Goal: Task Accomplishment & Management: Manage account settings

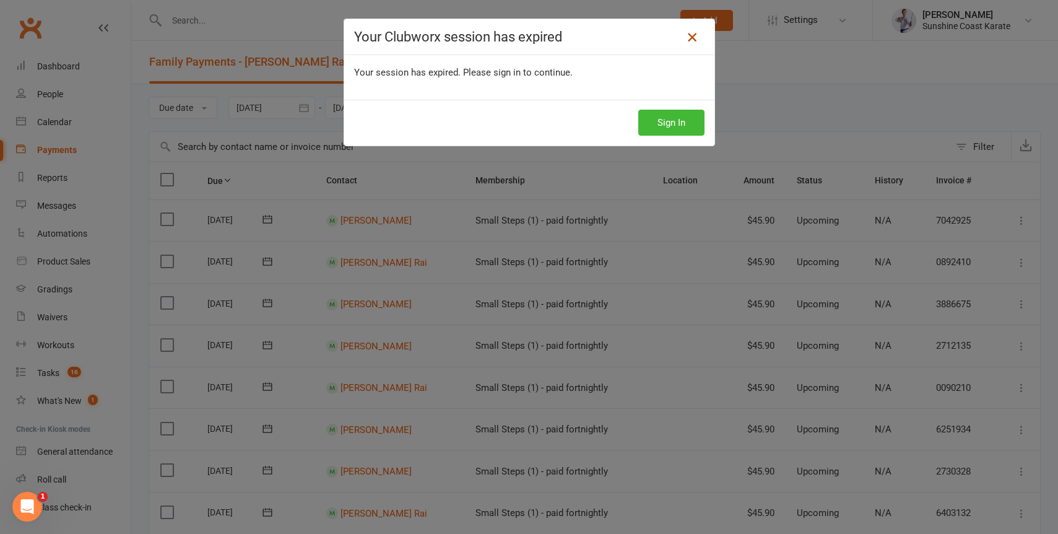
click at [683, 31] on link at bounding box center [692, 37] width 20 height 20
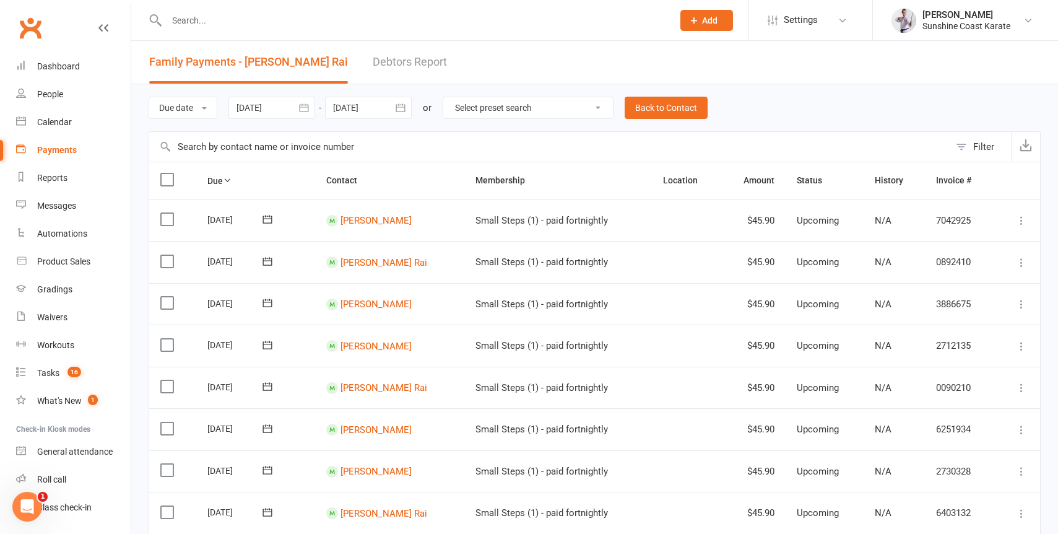
click at [690, 40] on div "Prospect Member Non-attending contact Class / event Appointment Grading event T…" at bounding box center [529, 20] width 1058 height 41
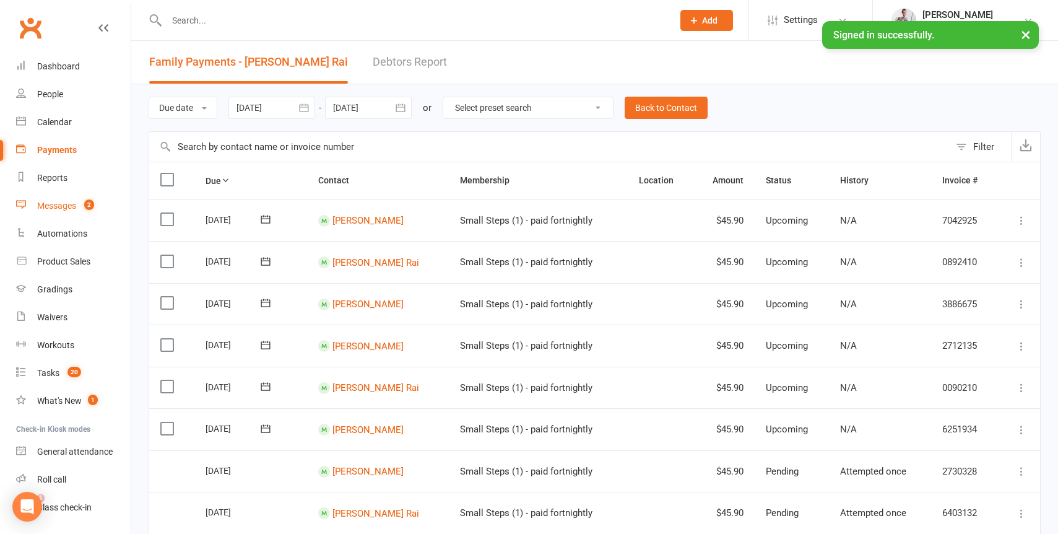
click at [54, 204] on div "Messages" at bounding box center [56, 206] width 39 height 10
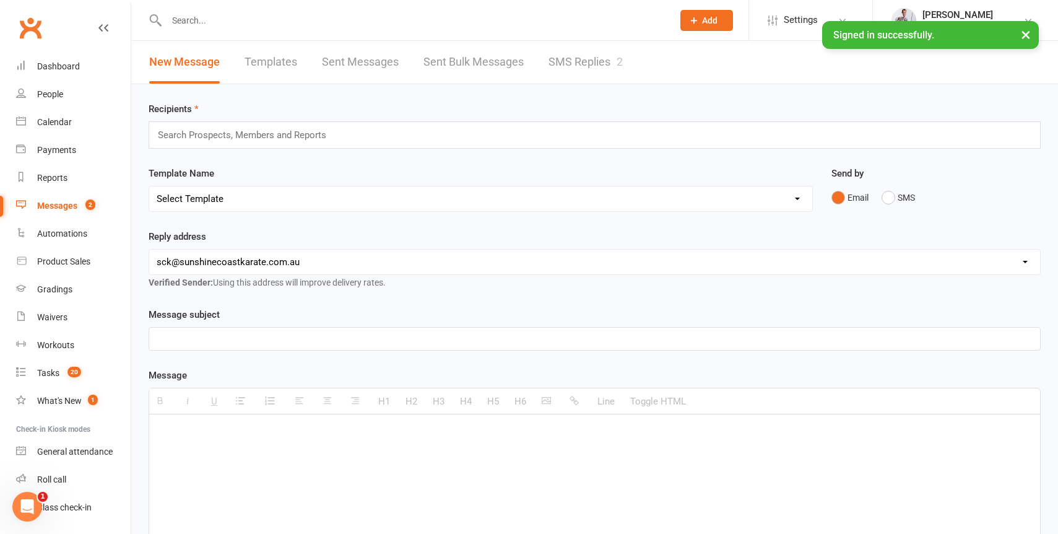
click at [581, 64] on link "SMS Replies 2" at bounding box center [585, 62] width 74 height 43
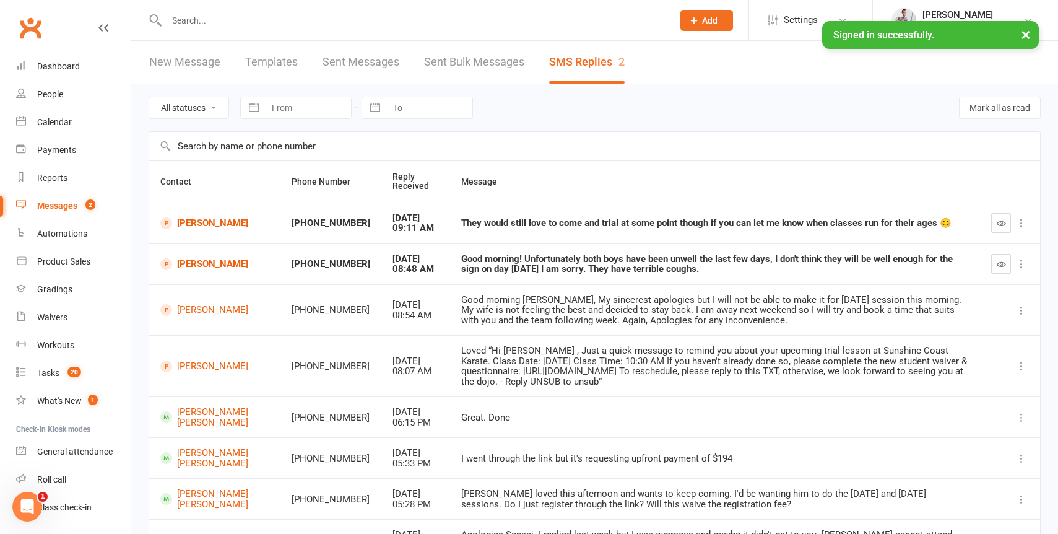
click at [485, 262] on div "Good morning! Unfortunately both boys have been unwell the last few days, I don…" at bounding box center [715, 264] width 508 height 20
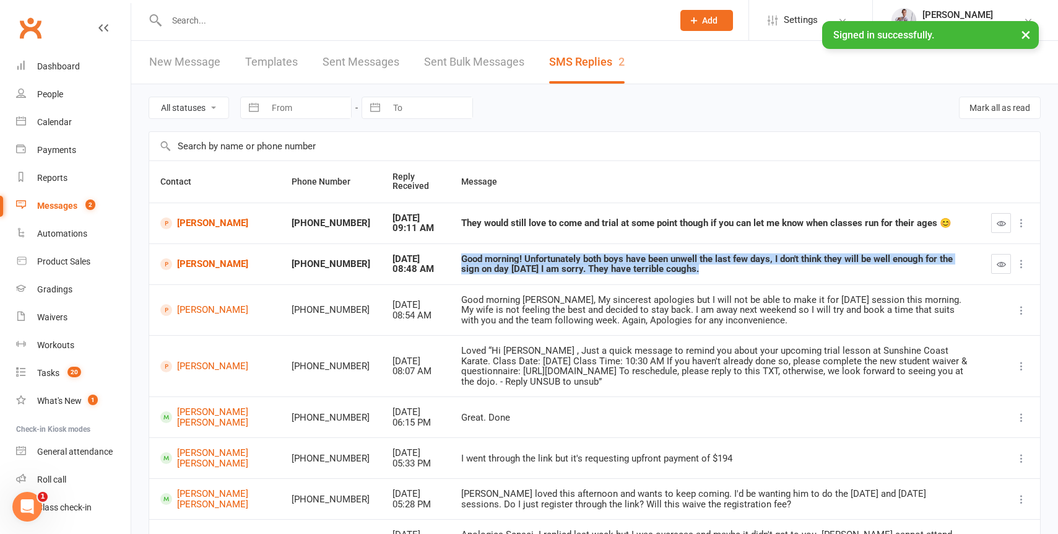
click at [485, 262] on div "Good morning! Unfortunately both boys have been unwell the last few days, I don…" at bounding box center [715, 264] width 508 height 20
click at [498, 261] on div "Good morning! Unfortunately both boys have been unwell the last few days, I don…" at bounding box center [715, 264] width 508 height 20
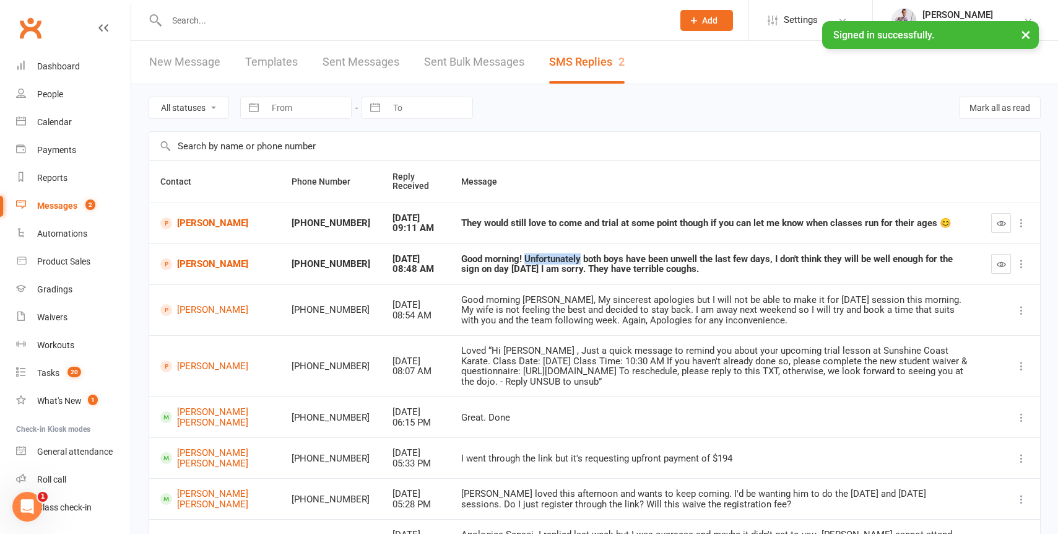
click at [498, 261] on div "Good morning! Unfortunately both boys have been unwell the last few days, I don…" at bounding box center [715, 264] width 508 height 20
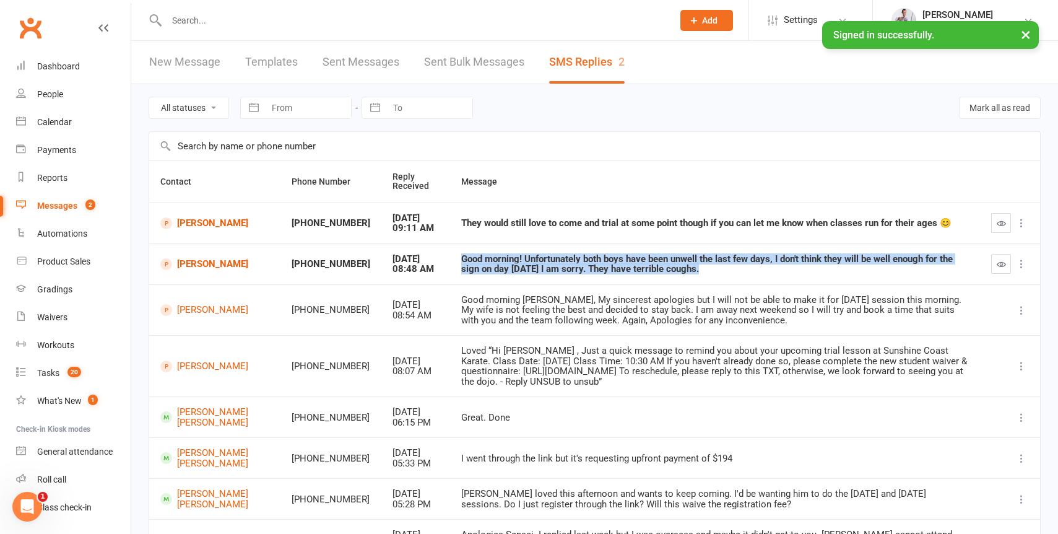
click at [498, 261] on div "Good morning! Unfortunately both boys have been unwell the last few days, I don…" at bounding box center [715, 264] width 508 height 20
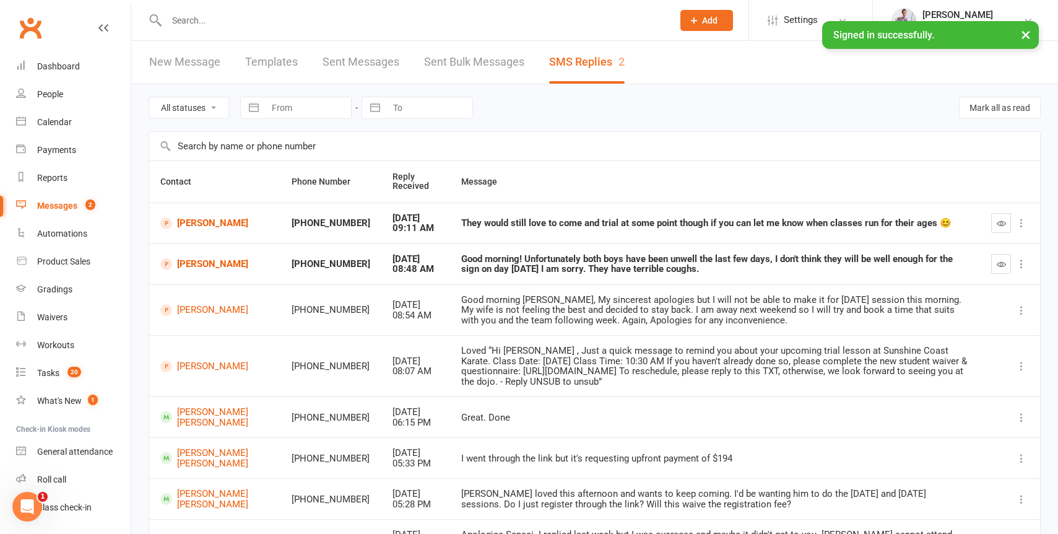
click at [664, 227] on div "They would still love to come and trial at some point though if you can let me …" at bounding box center [715, 223] width 508 height 11
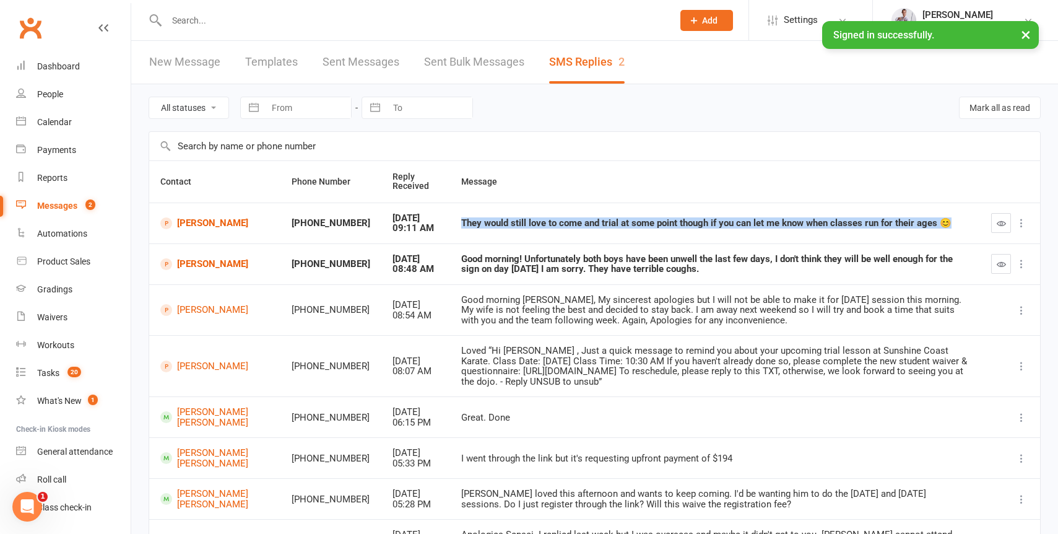
click at [664, 227] on div "They would still love to come and trial at some point though if you can let me …" at bounding box center [715, 223] width 508 height 11
click at [186, 217] on link "[PERSON_NAME]" at bounding box center [214, 223] width 109 height 12
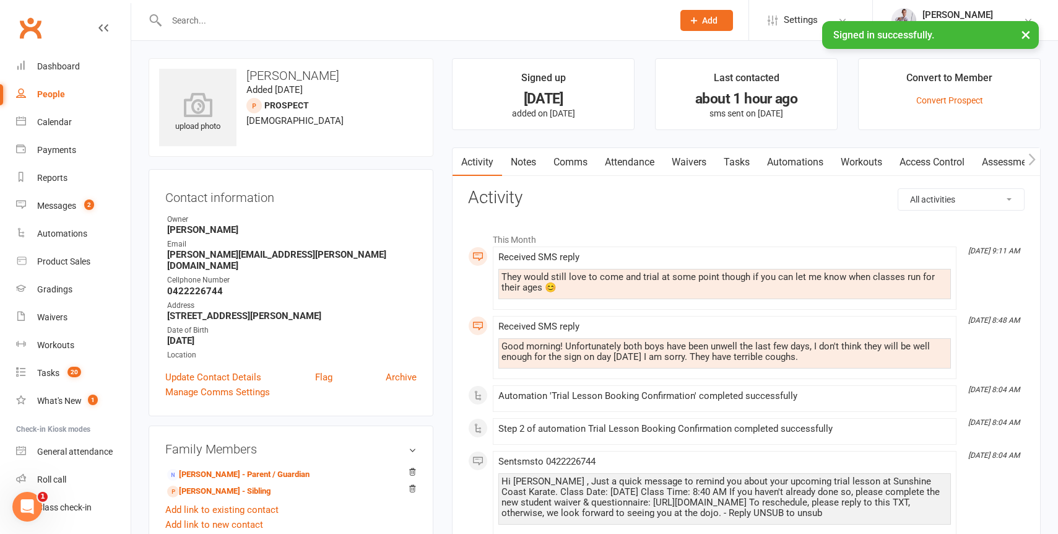
click at [545, 275] on div "They would still love to come and trial at some point though if you can let me …" at bounding box center [724, 282] width 446 height 21
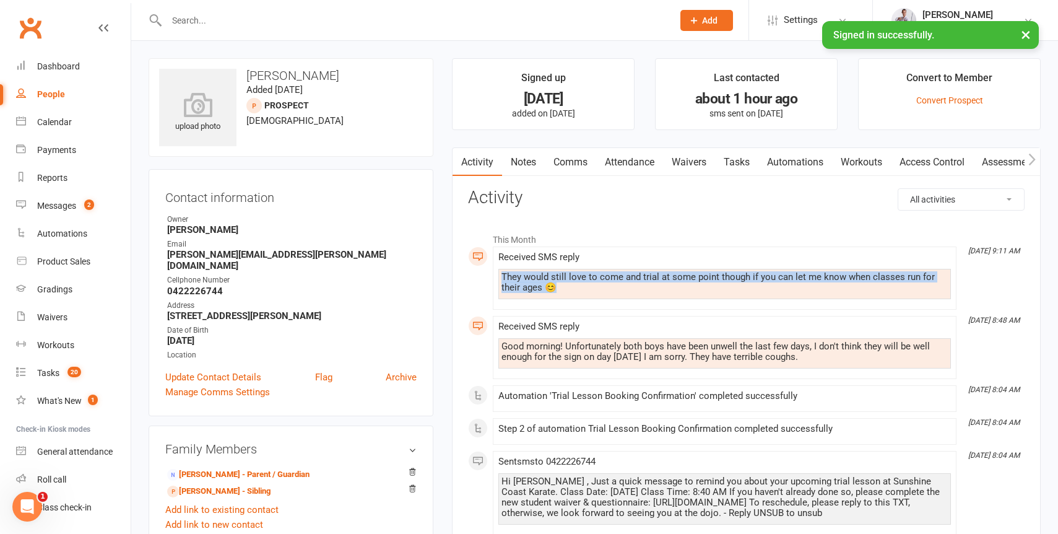
click at [545, 275] on div "They would still love to come and trial at some point though if you can let me …" at bounding box center [724, 282] width 446 height 21
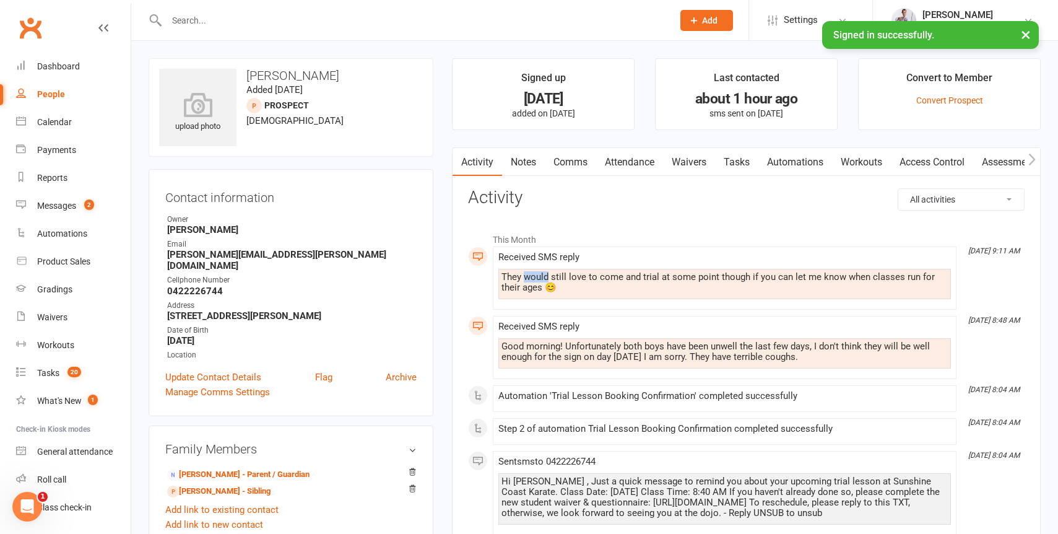
click at [545, 275] on div "They would still love to come and trial at some point though if you can let me …" at bounding box center [724, 282] width 446 height 21
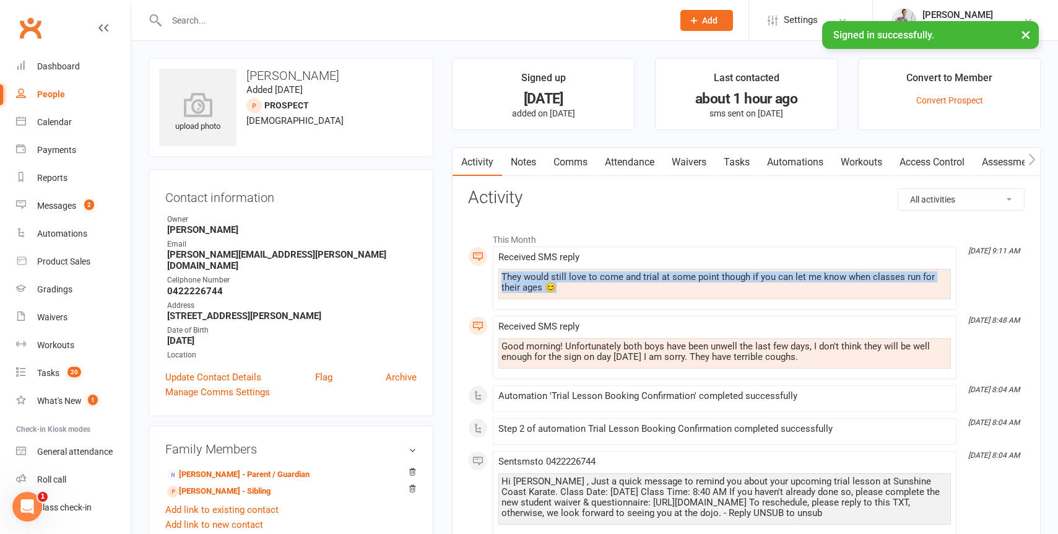
click at [545, 275] on div "They would still love to come and trial at some point though if you can let me …" at bounding box center [724, 282] width 446 height 21
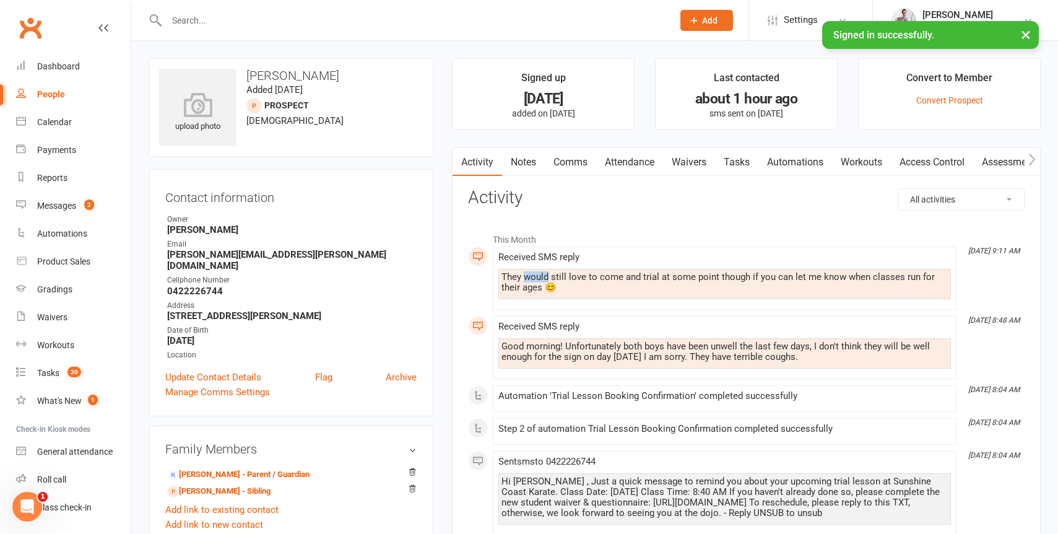
click at [545, 275] on div "They would still love to come and trial at some point though if you can let me …" at bounding box center [724, 282] width 446 height 21
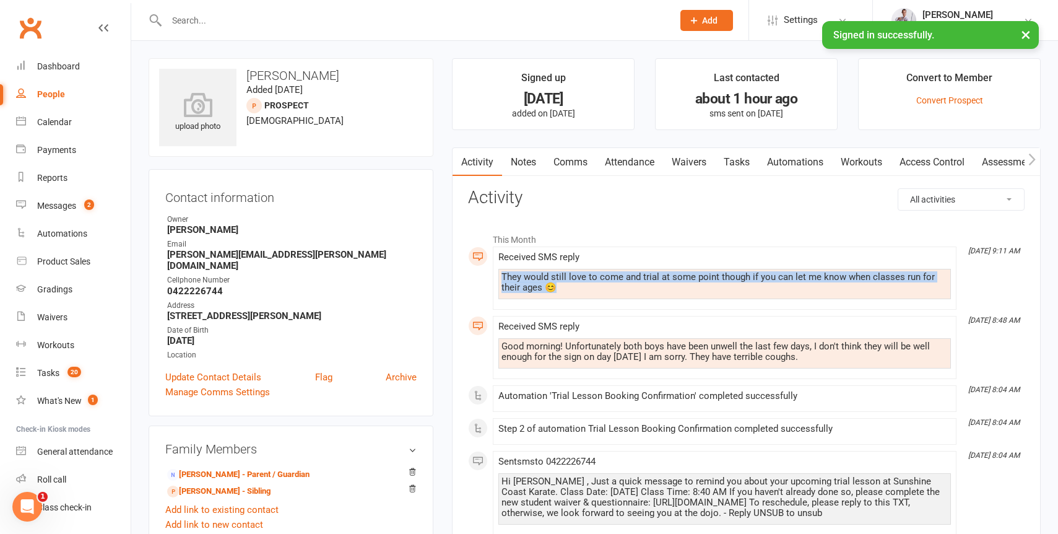
click at [545, 275] on div "They would still love to come and trial at some point though if you can let me …" at bounding box center [724, 282] width 446 height 21
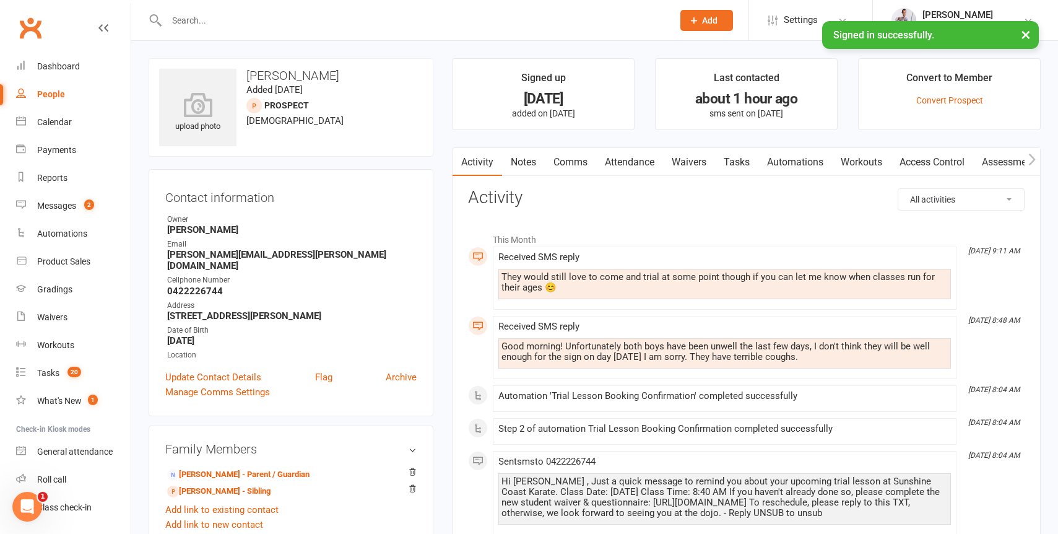
scroll to position [9, 0]
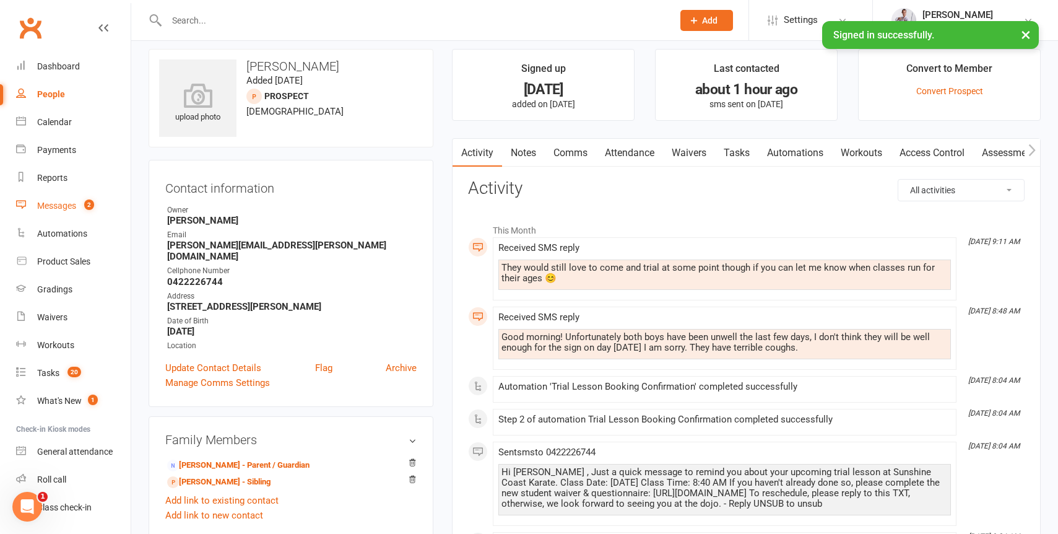
click at [59, 205] on div "Messages" at bounding box center [56, 206] width 39 height 10
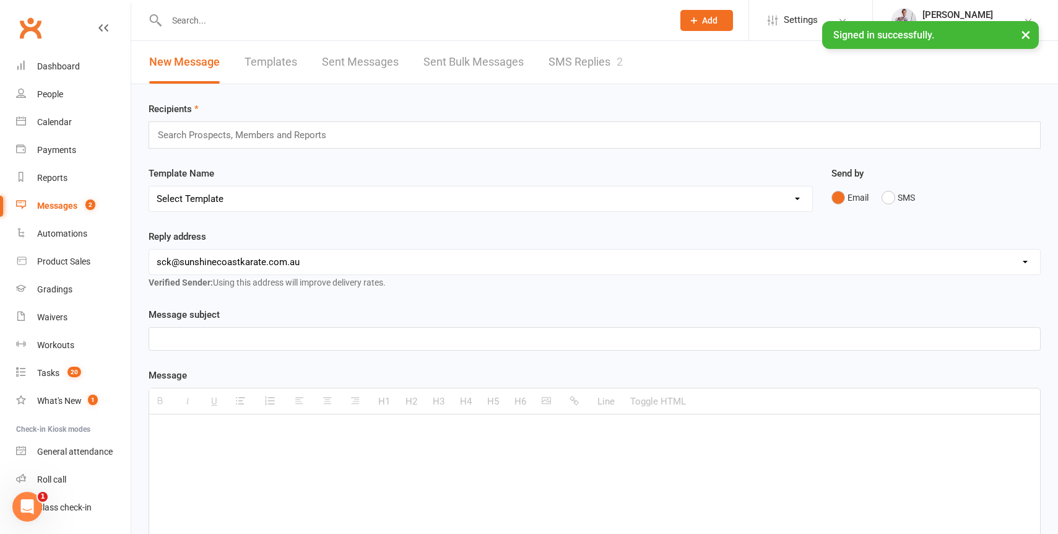
click at [586, 67] on link "SMS Replies 2" at bounding box center [585, 62] width 74 height 43
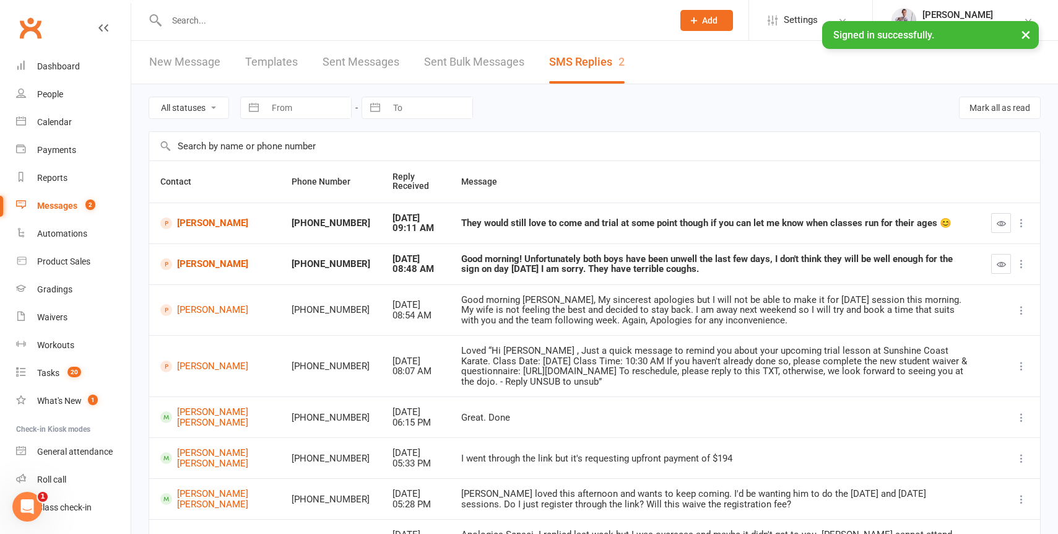
click at [586, 218] on div "They would still love to come and trial at some point though if you can let me …" at bounding box center [715, 223] width 508 height 11
click at [1003, 222] on icon "button" at bounding box center [1001, 222] width 9 height 9
click at [187, 218] on link "Harris Ryan" at bounding box center [214, 223] width 109 height 12
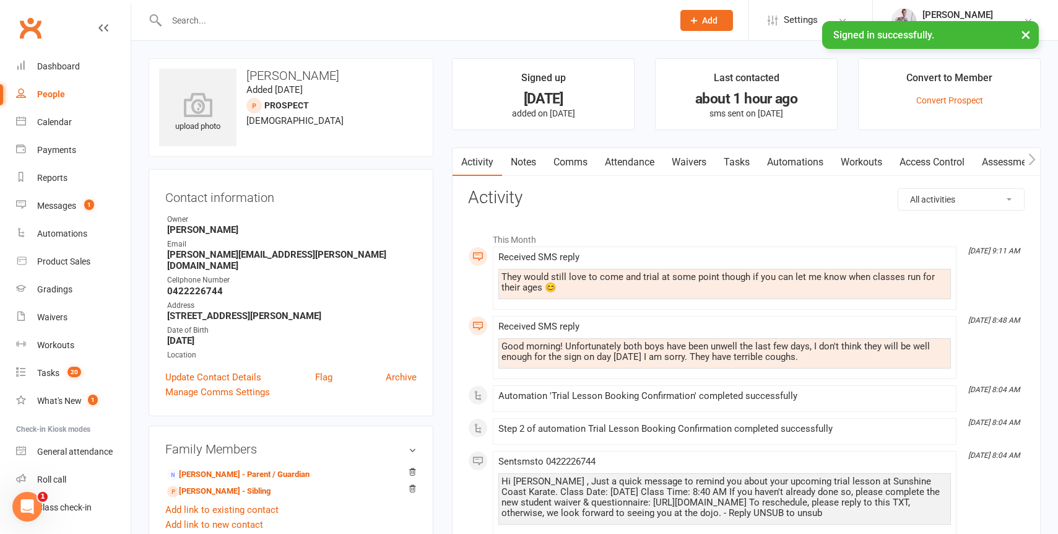
click at [574, 163] on link "Comms" at bounding box center [570, 162] width 51 height 28
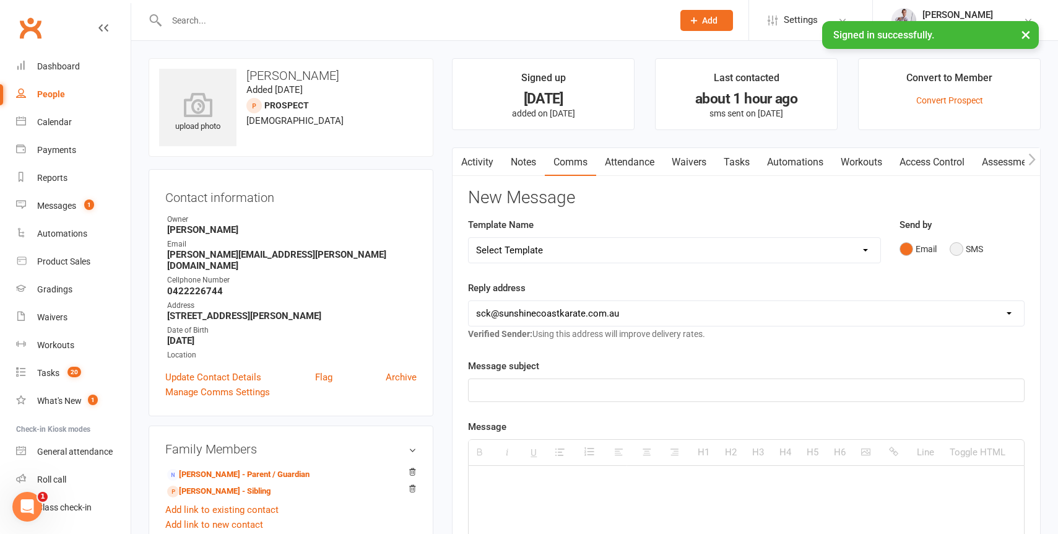
click at [959, 244] on button "SMS" at bounding box center [966, 249] width 33 height 24
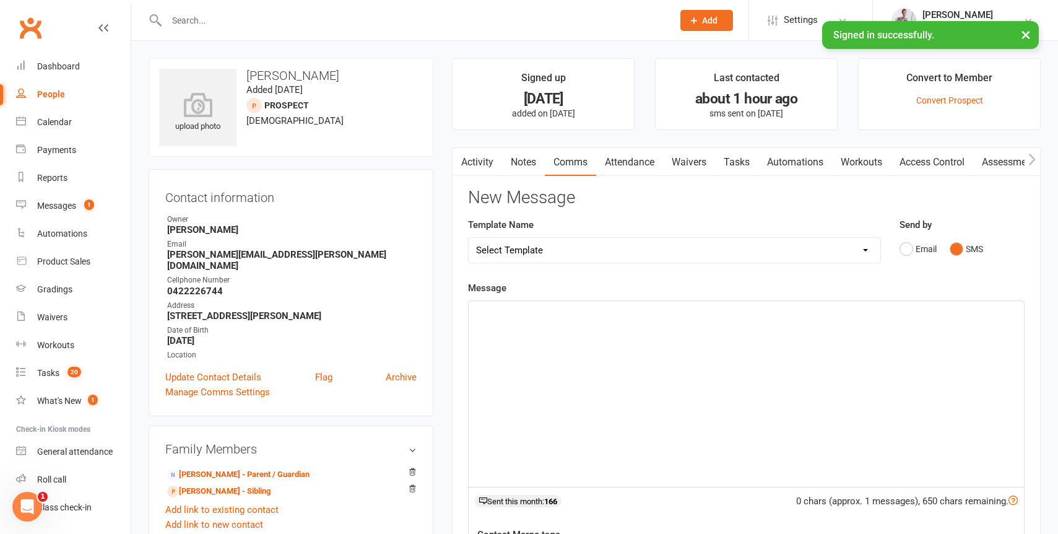
click at [641, 336] on div at bounding box center [746, 394] width 555 height 186
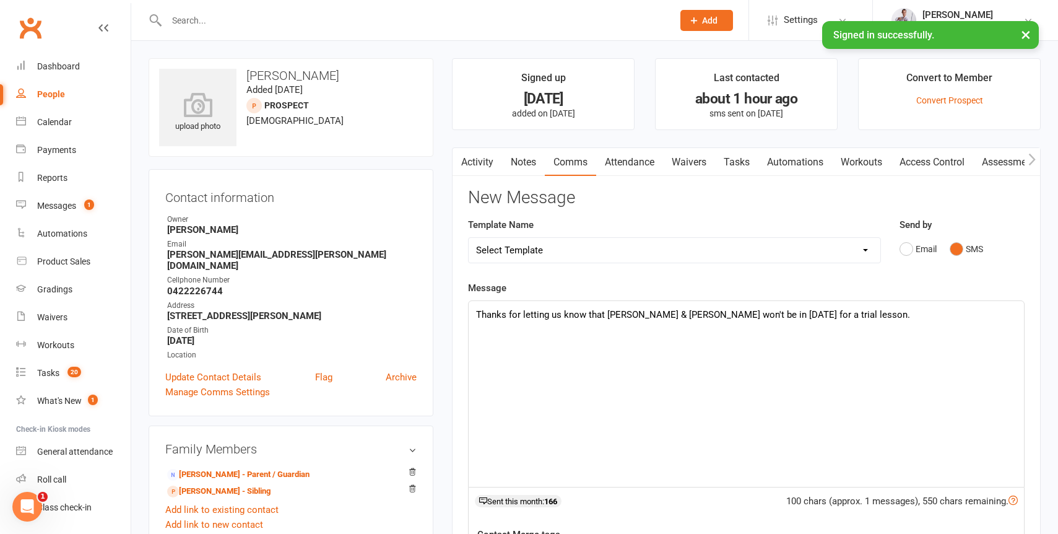
click at [857, 314] on p "Thanks for letting us know that Harris & Archer won't be in tomorrow for a tria…" at bounding box center [746, 329] width 540 height 45
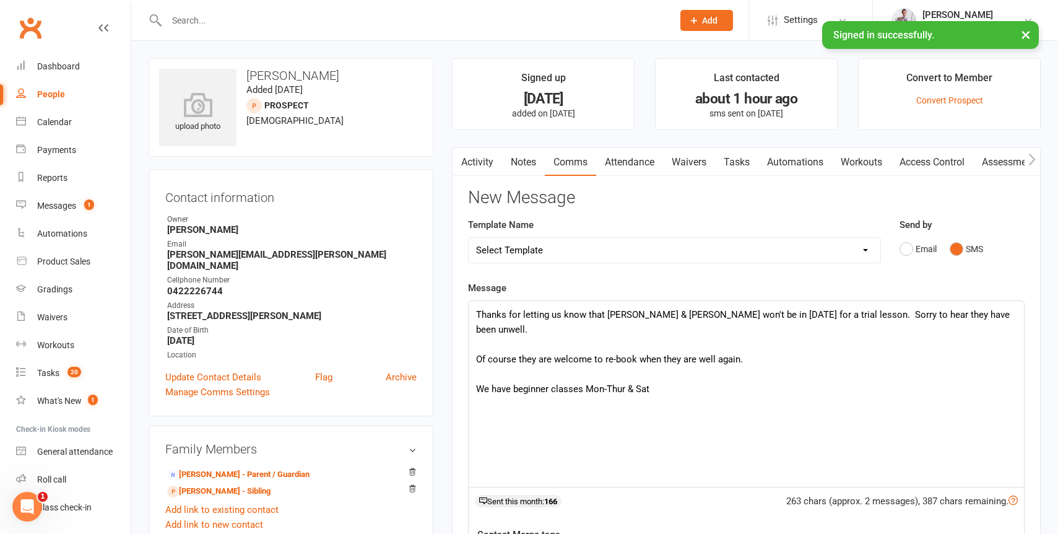
drag, startPoint x: 628, startPoint y: 373, endPoint x: 635, endPoint y: 423, distance: 50.7
click at [628, 373] on p "Thanks for letting us know that Harris & Archer won't be in tomorrow for a tria…" at bounding box center [746, 366] width 540 height 119
click at [713, 373] on p "Thanks for letting us know that Harris & Archer won't be in tomorrow for a tria…" at bounding box center [746, 366] width 540 height 119
click at [522, 373] on p "Thanks for letting us know that Harris & Archer won't be in tomorrow for a tria…" at bounding box center [746, 366] width 540 height 119
click at [524, 373] on p "Thanks for letting us know that Harris & Archer won't be in tomorrow for a tria…" at bounding box center [746, 366] width 540 height 119
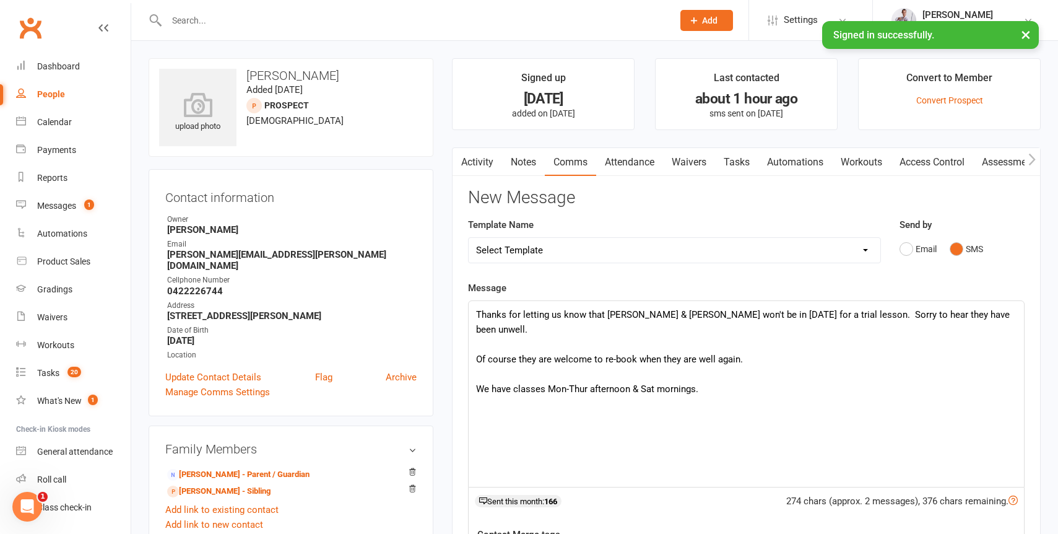
click at [546, 375] on p "Thanks for letting us know that Harris & Archer won't be in tomorrow for a tria…" at bounding box center [746, 366] width 540 height 119
click at [806, 374] on p "Thanks for letting us know that Harris & Archer won't be in tomorrow for a tria…" at bounding box center [746, 366] width 540 height 119
drag, startPoint x: 682, startPoint y: 374, endPoint x: 683, endPoint y: 390, distance: 16.1
click at [682, 374] on p "Thanks for letting us know that Harris & Archer won't be in tomorrow for a tria…" at bounding box center [746, 374] width 540 height 134
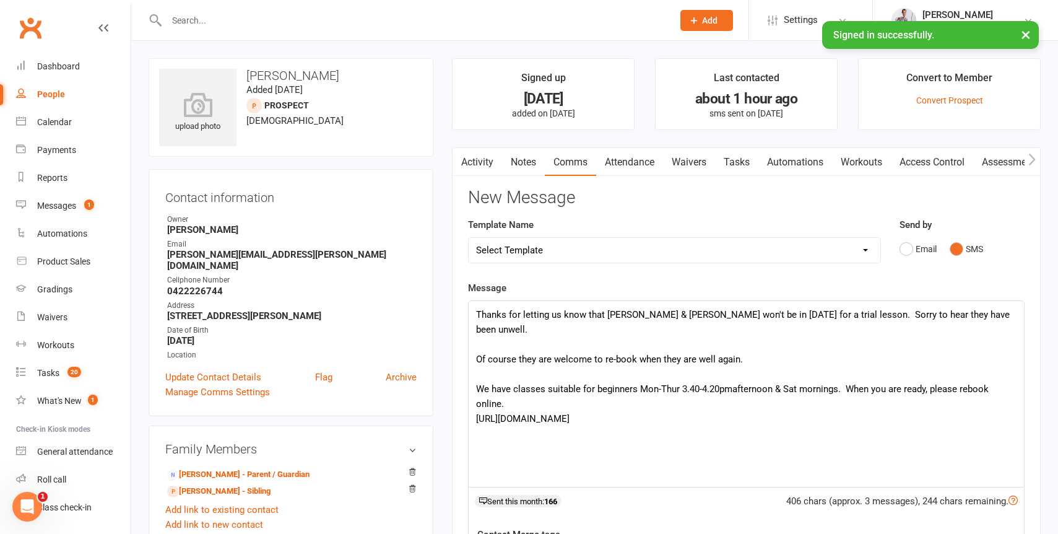
click at [682, 374] on p "Thanks for letting us know that Harris & Archer won't be in tomorrow for a tria…" at bounding box center [746, 381] width 540 height 149
click at [762, 376] on p "Thanks for letting us know that Harris & Archer won't be in tomorrow for a tria…" at bounding box center [746, 381] width 540 height 149
click at [878, 376] on p "Thanks for letting us know that Harris & Archer won't be in tomorrow for a tria…" at bounding box center [746, 381] width 540 height 149
click at [711, 373] on p "Thanks for letting us know that Harris & Archer won't be in tomorrow for a tria…" at bounding box center [746, 381] width 540 height 149
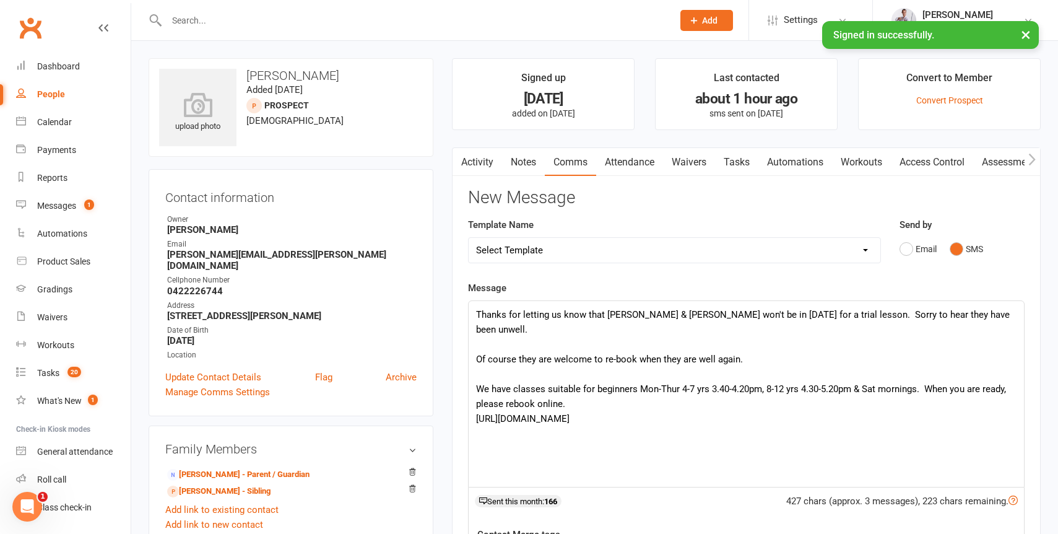
click at [711, 373] on p "Thanks for letting us know that Harris & Archer won't be in tomorrow for a tria…" at bounding box center [746, 381] width 540 height 149
click at [963, 374] on p "Thanks for letting us know that Harris & Archer won't be in tomorrow for a tria…" at bounding box center [746, 381] width 540 height 149
click at [730, 374] on p "Thanks for letting us know that Harris & Archer won't be in tomorrow for a tria…" at bounding box center [746, 381] width 540 height 149
click at [680, 374] on p "Thanks for letting us know that Harris & Archer won't be in tomorrow for a tria…" at bounding box center [746, 381] width 540 height 149
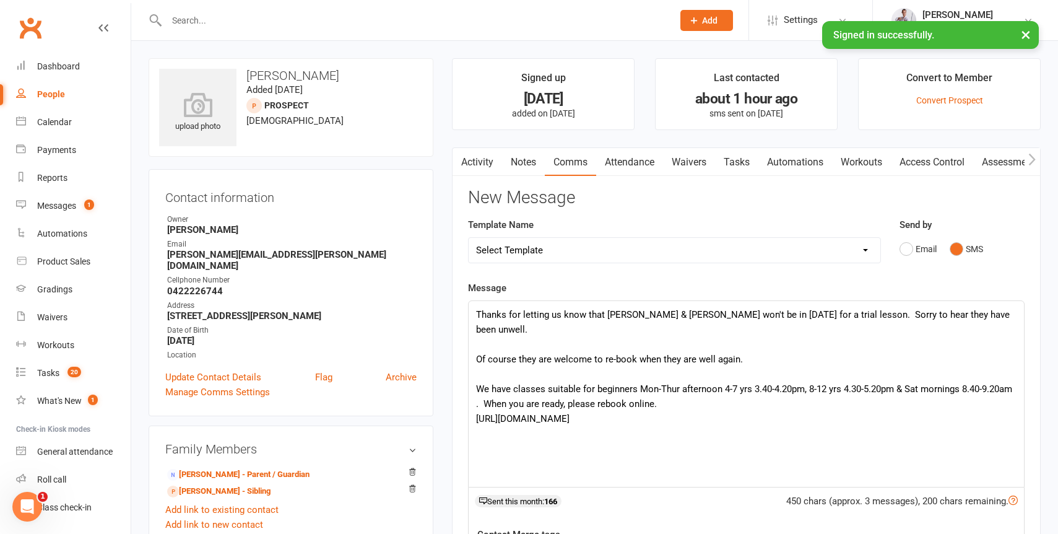
click at [510, 387] on p "Thanks for letting us know that Harris & Archer won't be in tomorrow for a tria…" at bounding box center [746, 381] width 540 height 149
click at [674, 433] on p "Thanks for letting us know that Harris & Archer won't be in tomorrow for a tria…" at bounding box center [746, 381] width 540 height 149
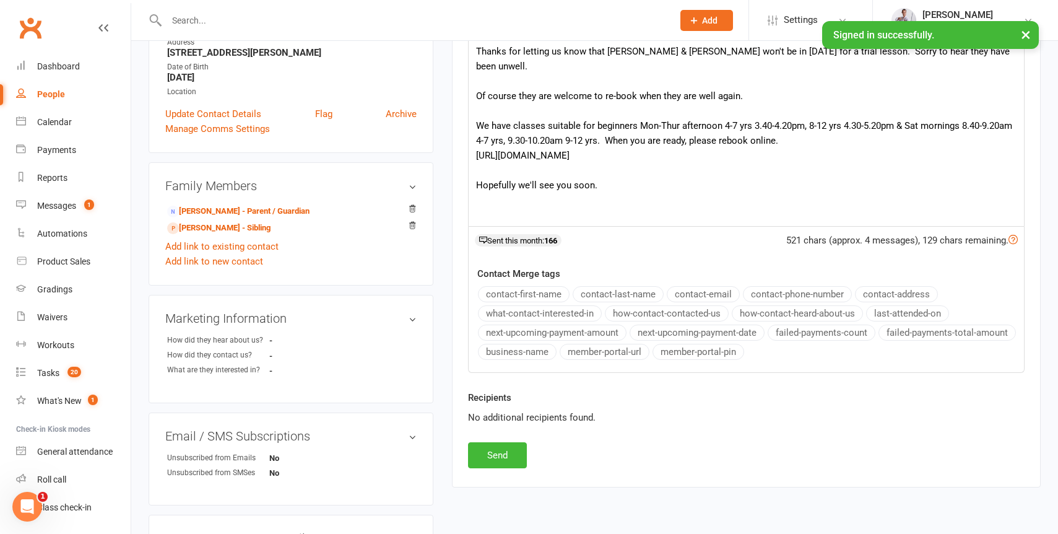
scroll to position [264, 0]
click at [500, 453] on button "Send" at bounding box center [497, 454] width 59 height 26
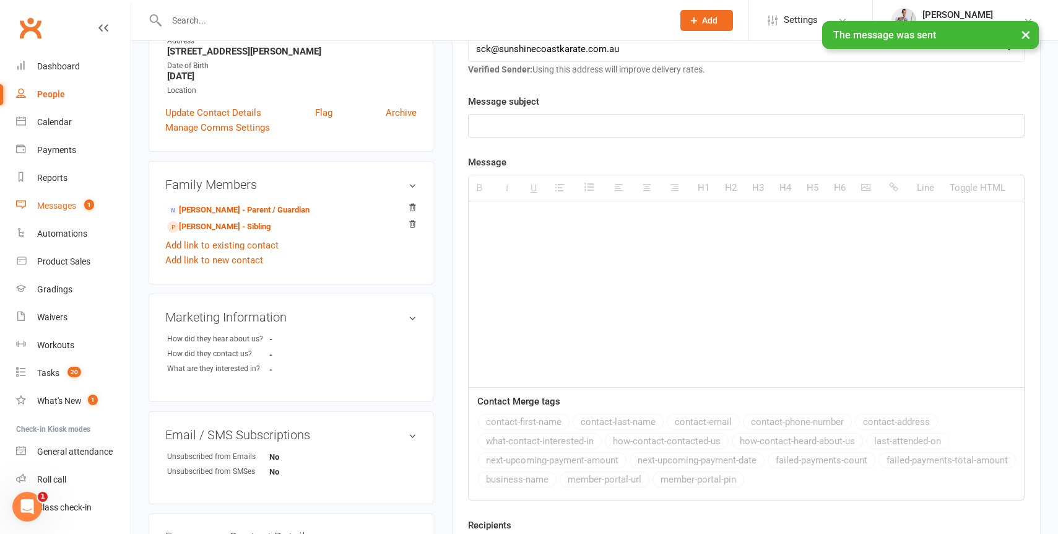
click at [69, 199] on link "Messages 1" at bounding box center [73, 206] width 115 height 28
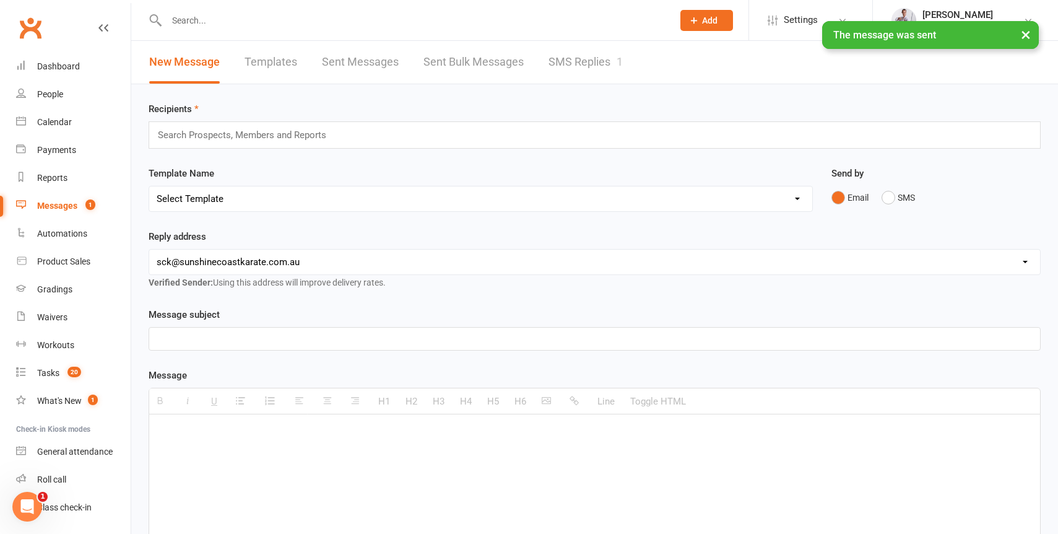
click at [565, 61] on link "SMS Replies 1" at bounding box center [585, 62] width 74 height 43
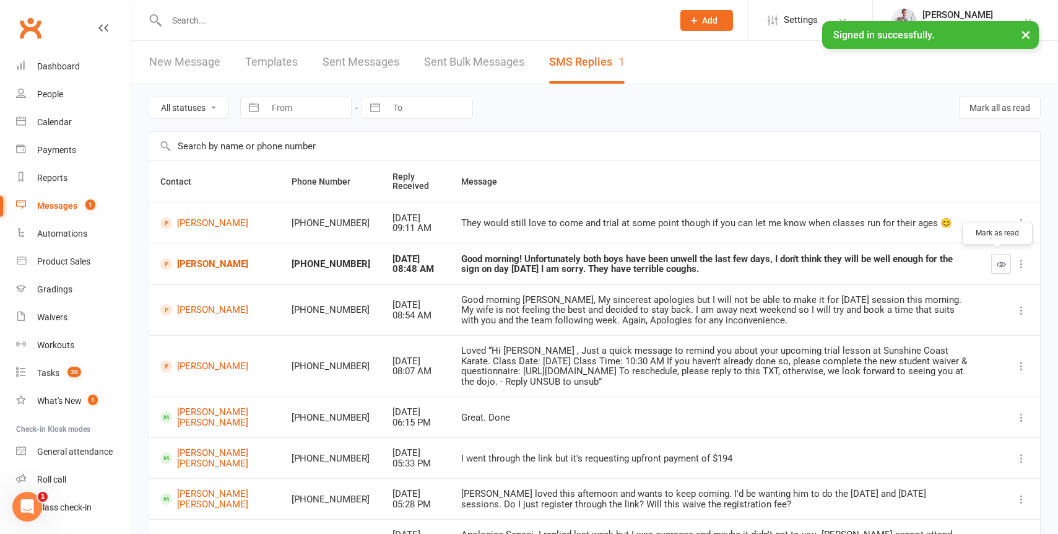
click at [1000, 263] on icon "button" at bounding box center [1001, 263] width 9 height 9
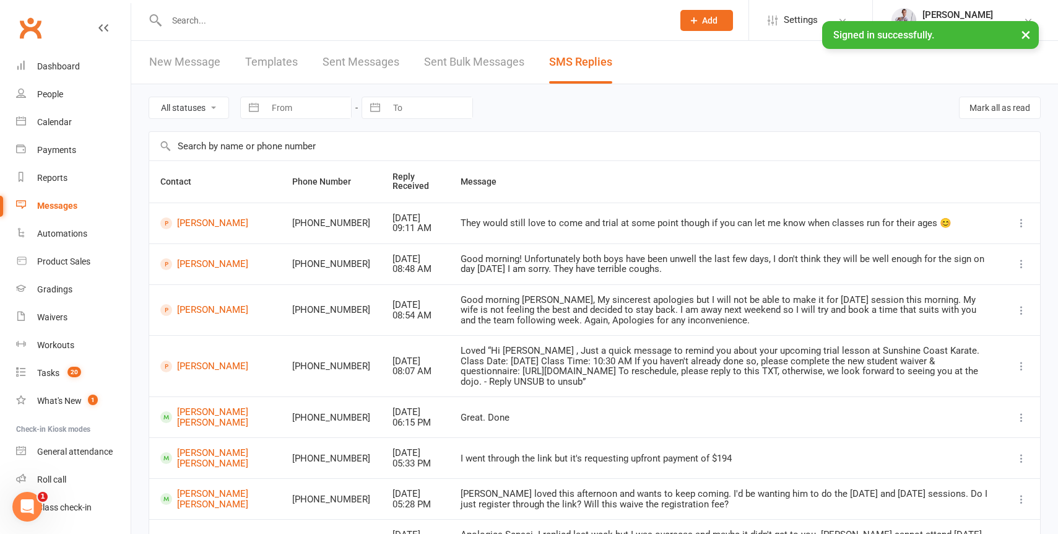
click at [247, 27] on input "text" at bounding box center [413, 20] width 501 height 17
paste input "[PERSON_NAME] Wettenhall"
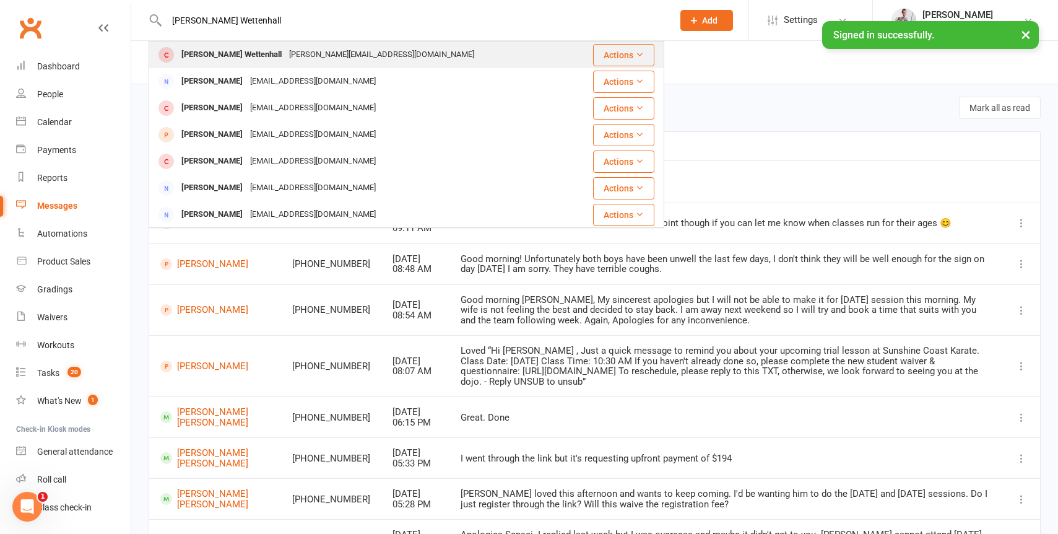
type input "[PERSON_NAME] Wettenhall"
click at [298, 57] on div "[PERSON_NAME][EMAIL_ADDRESS][DOMAIN_NAME]" at bounding box center [381, 55] width 193 height 18
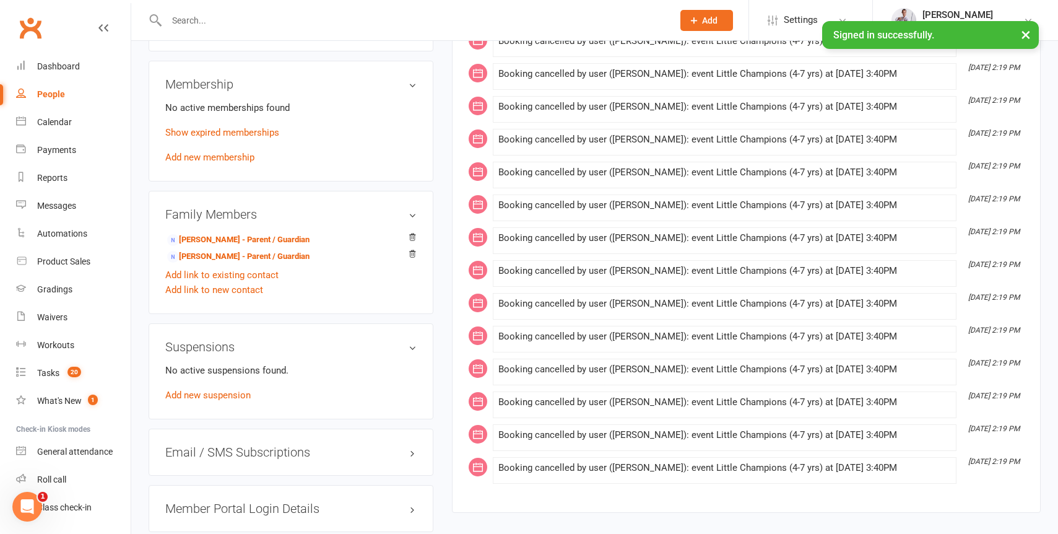
scroll to position [627, 0]
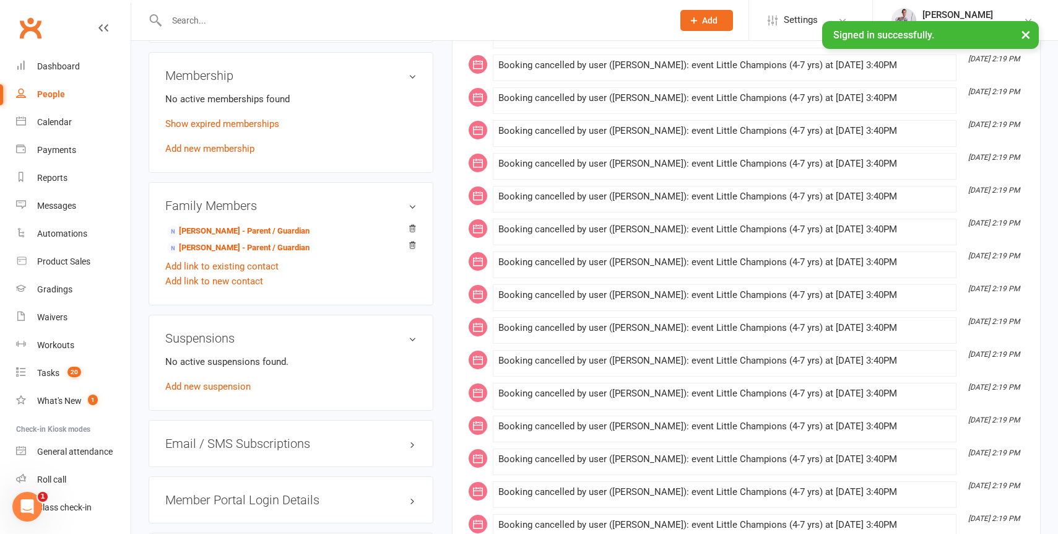
click at [355, 372] on div "Suspensions No active suspensions found. Add new suspension" at bounding box center [291, 362] width 285 height 96
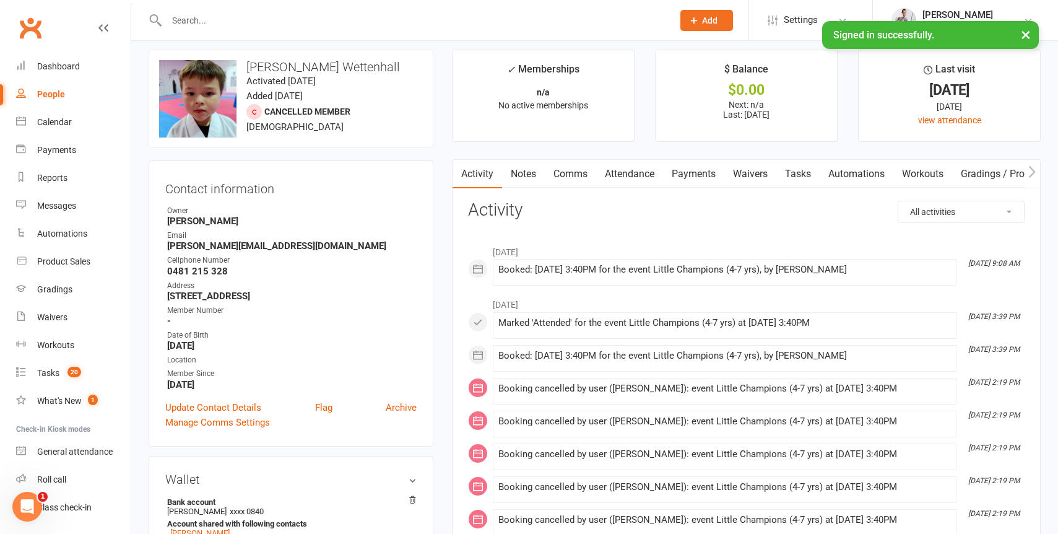
scroll to position [0, 0]
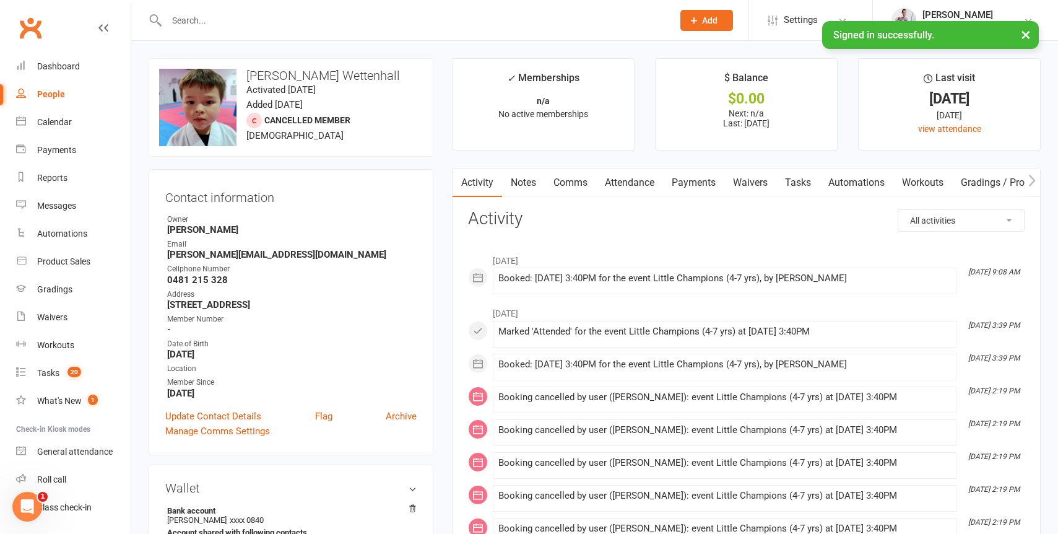
click at [220, 285] on strong "0481 215 328" at bounding box center [291, 279] width 249 height 11
drag, startPoint x: 220, startPoint y: 289, endPoint x: 148, endPoint y: 286, distance: 72.5
click at [149, 286] on div "Contact information Owner Martin Phillips Email Kim.harper1980@icloud.com Cellp…" at bounding box center [291, 312] width 285 height 286
copy strong "0481 215 328"
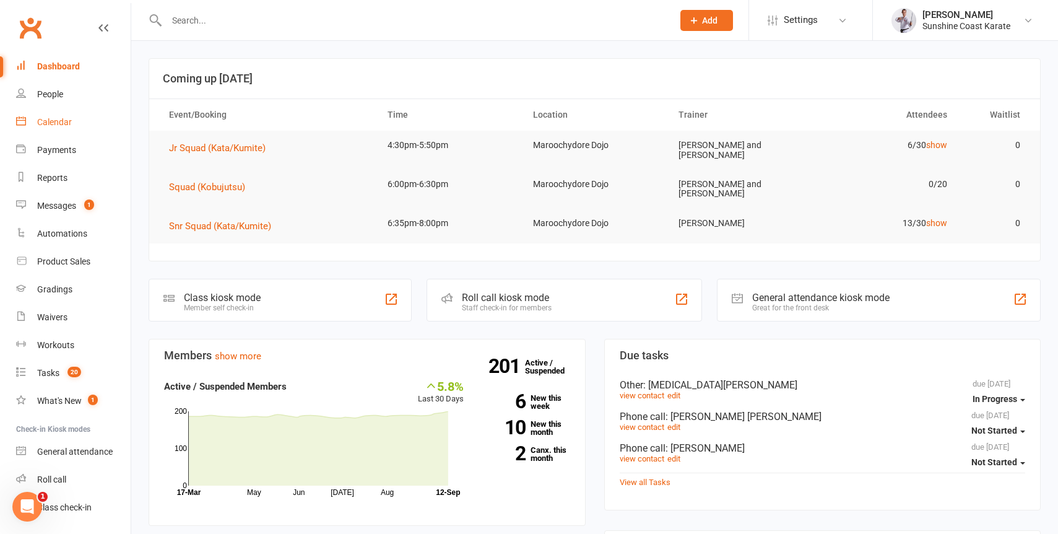
click at [53, 122] on div "Calendar" at bounding box center [54, 122] width 35 height 10
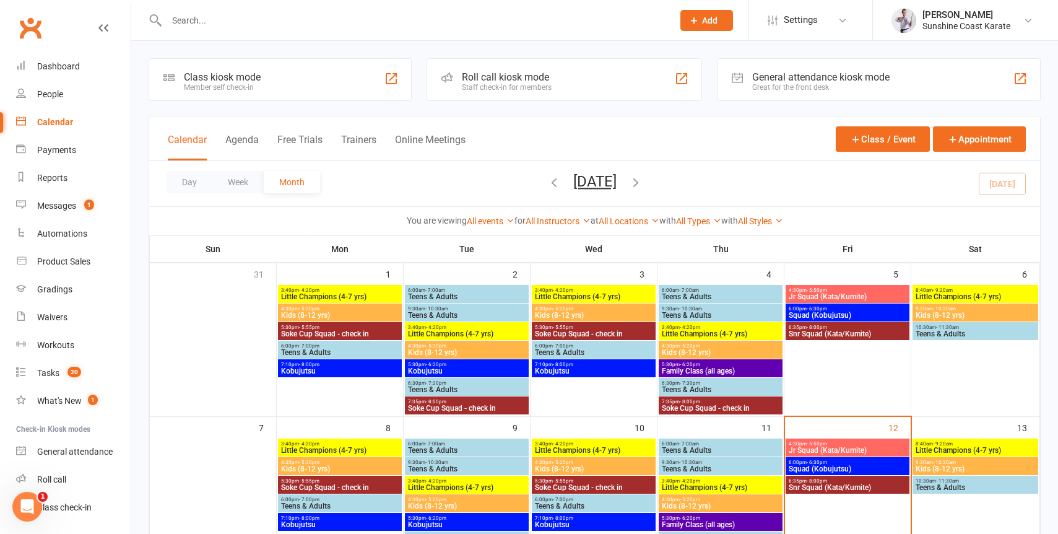
click at [956, 446] on span "Little Champions (4-7 yrs)" at bounding box center [975, 449] width 121 height 7
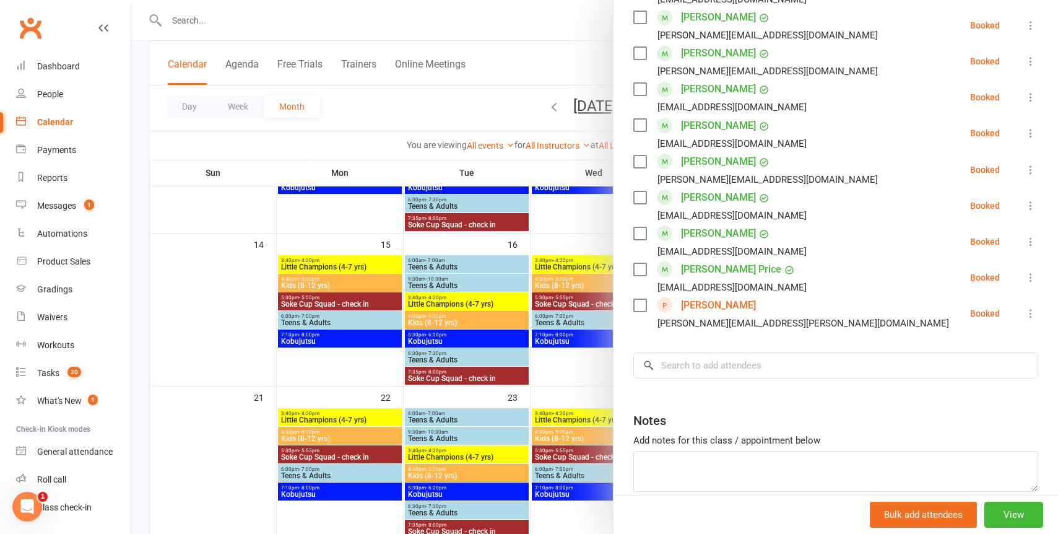
scroll to position [712, 0]
click at [584, 224] on div at bounding box center [594, 267] width 927 height 534
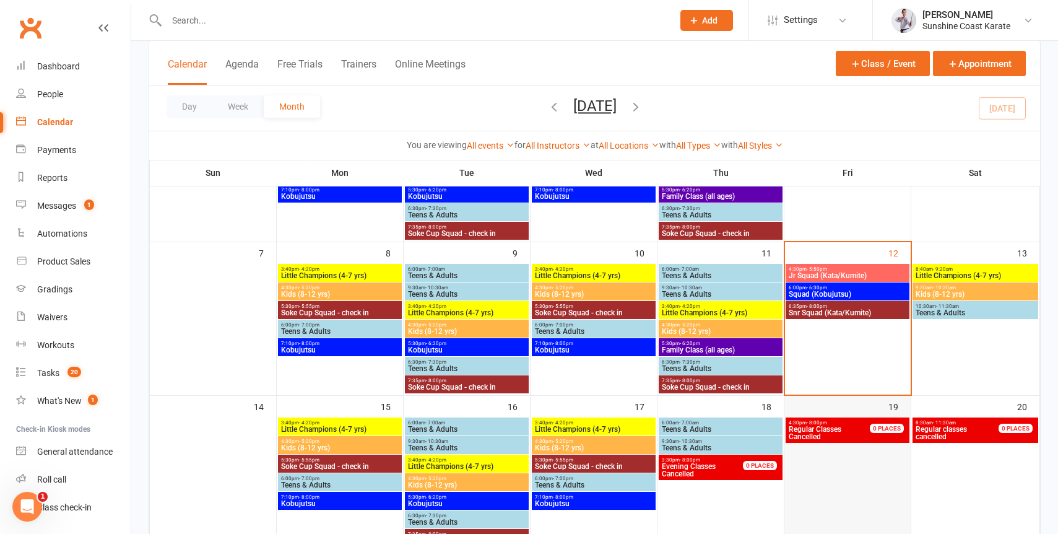
scroll to position [126, 0]
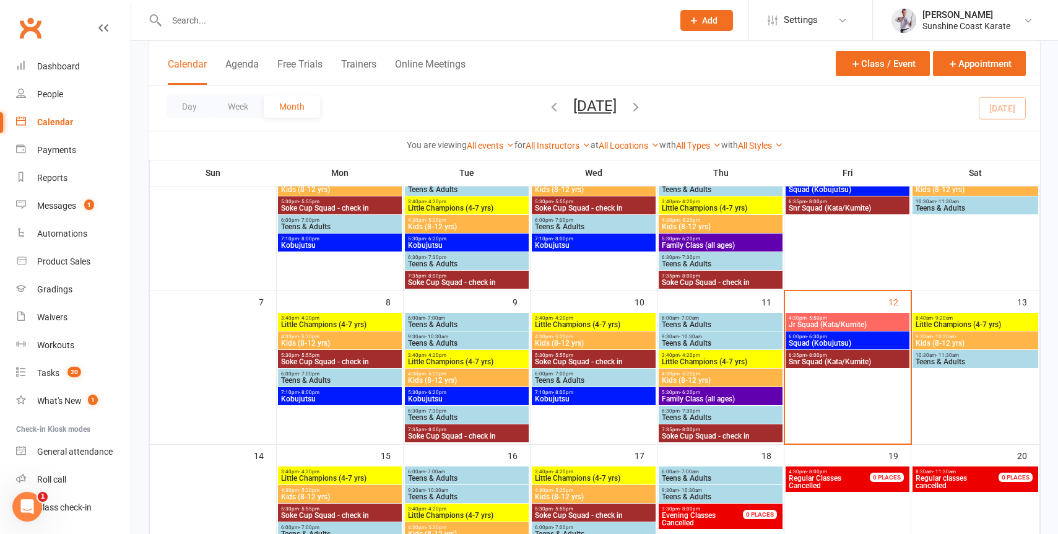
click at [947, 336] on span "- 10:20am" at bounding box center [944, 337] width 23 height 6
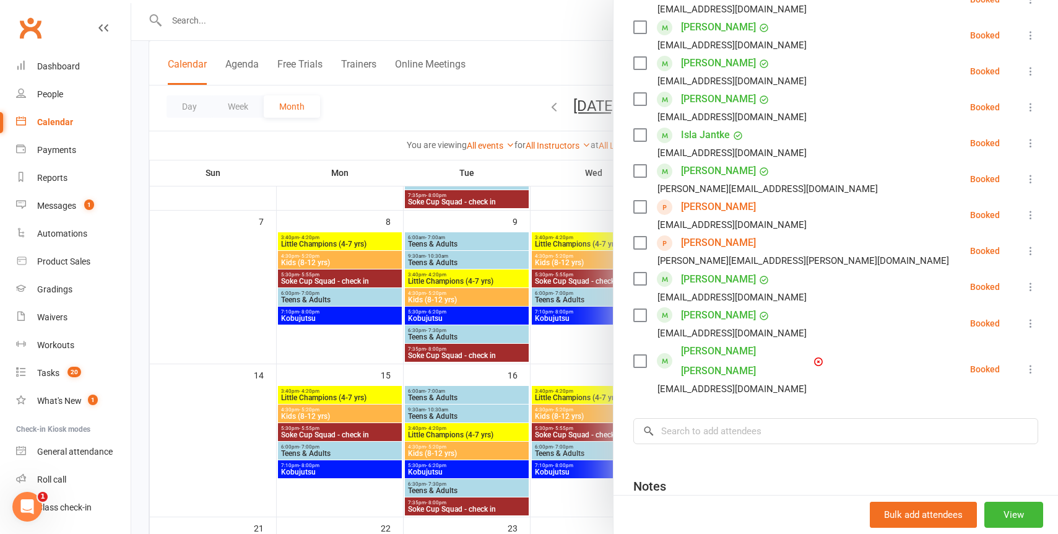
scroll to position [574, 0]
click at [1031, 244] on icon at bounding box center [1030, 250] width 12 height 12
click at [987, 287] on link "Remove" at bounding box center [976, 299] width 123 height 25
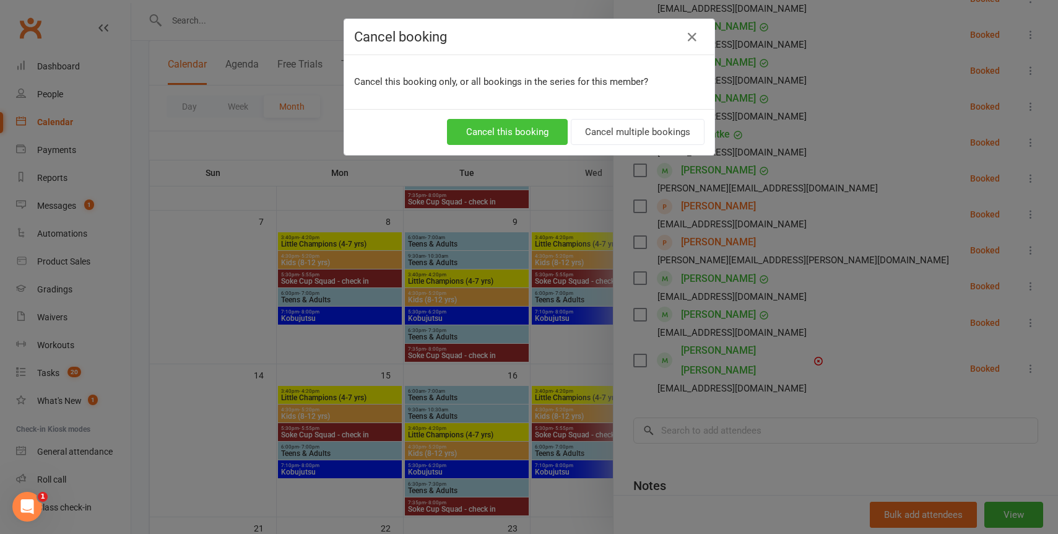
click at [514, 129] on button "Cancel this booking" at bounding box center [507, 132] width 121 height 26
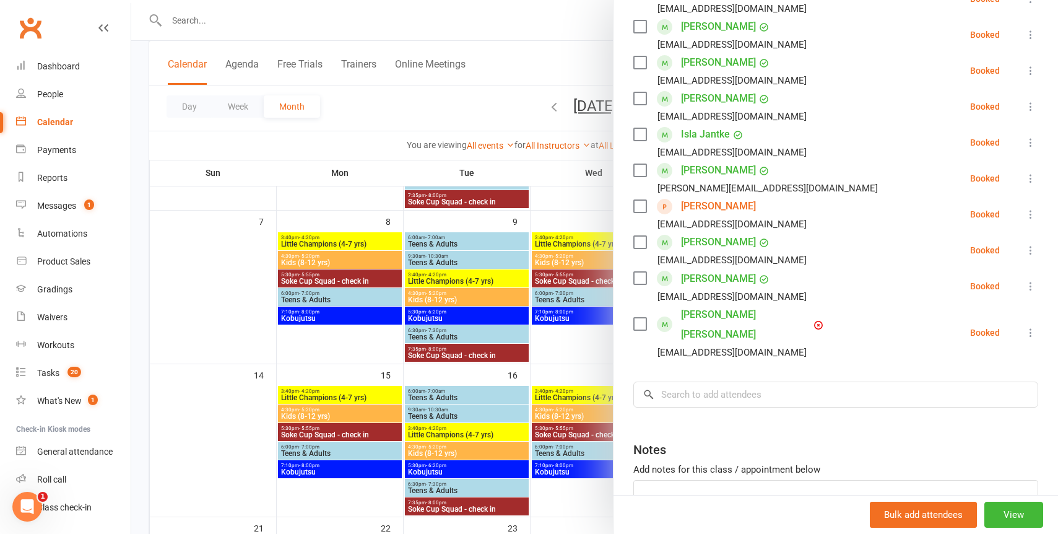
click at [565, 199] on div at bounding box center [594, 267] width 927 height 534
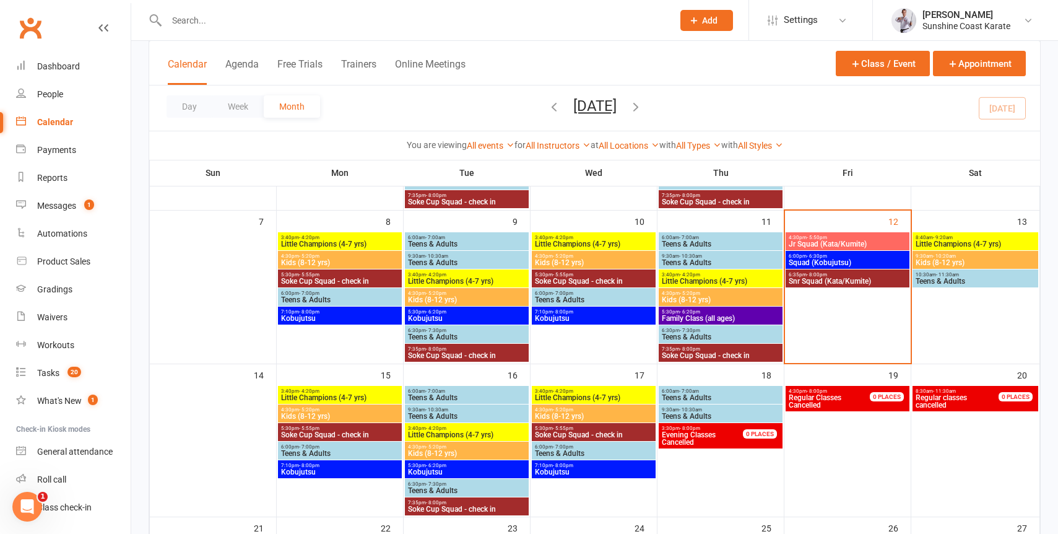
click at [953, 237] on span "- 9:20am" at bounding box center [943, 238] width 20 height 6
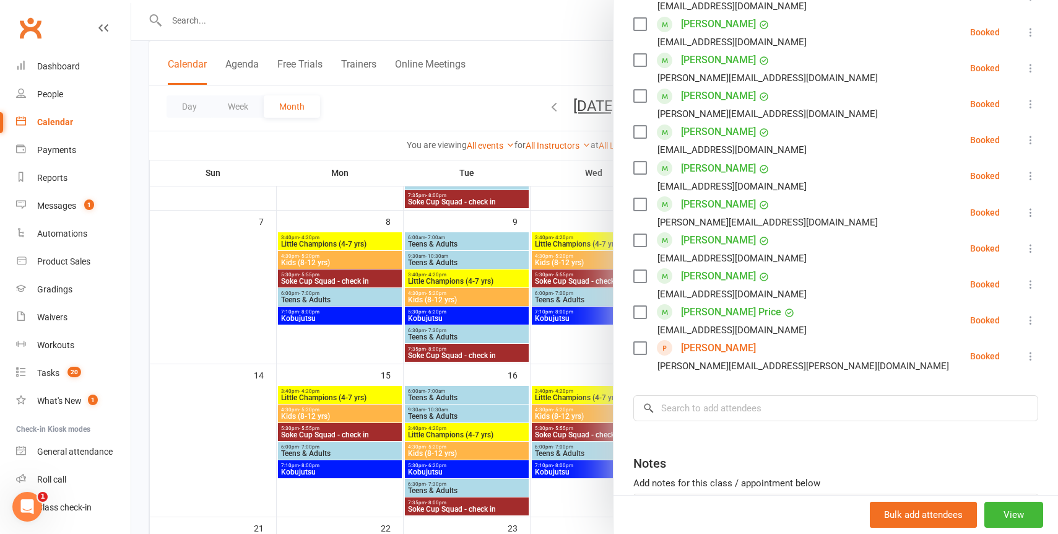
scroll to position [678, 0]
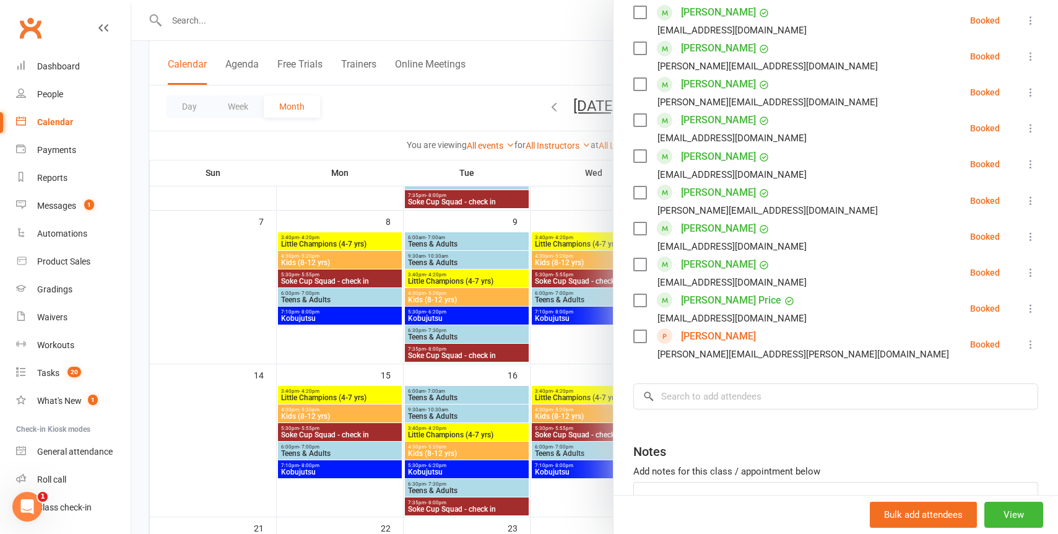
click at [1029, 338] on icon at bounding box center [1030, 344] width 12 height 12
click at [969, 381] on link "Remove" at bounding box center [976, 393] width 123 height 25
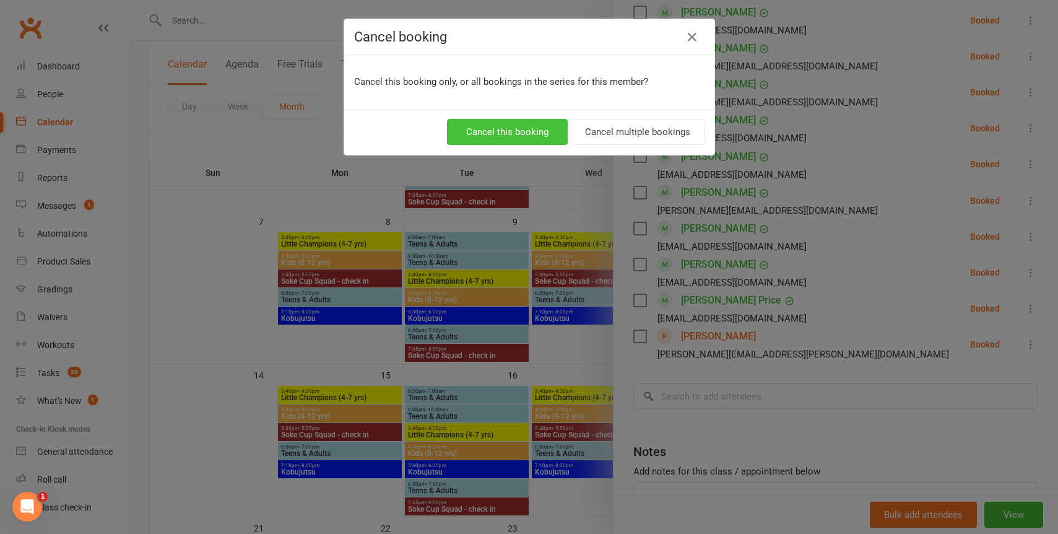
click at [498, 132] on button "Cancel this booking" at bounding box center [507, 132] width 121 height 26
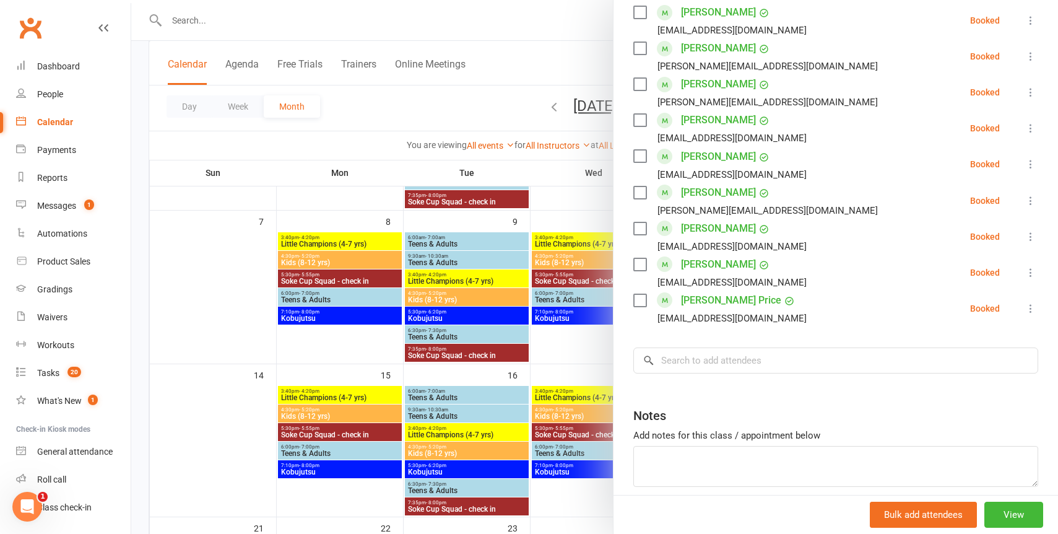
click at [231, 348] on div at bounding box center [594, 267] width 927 height 534
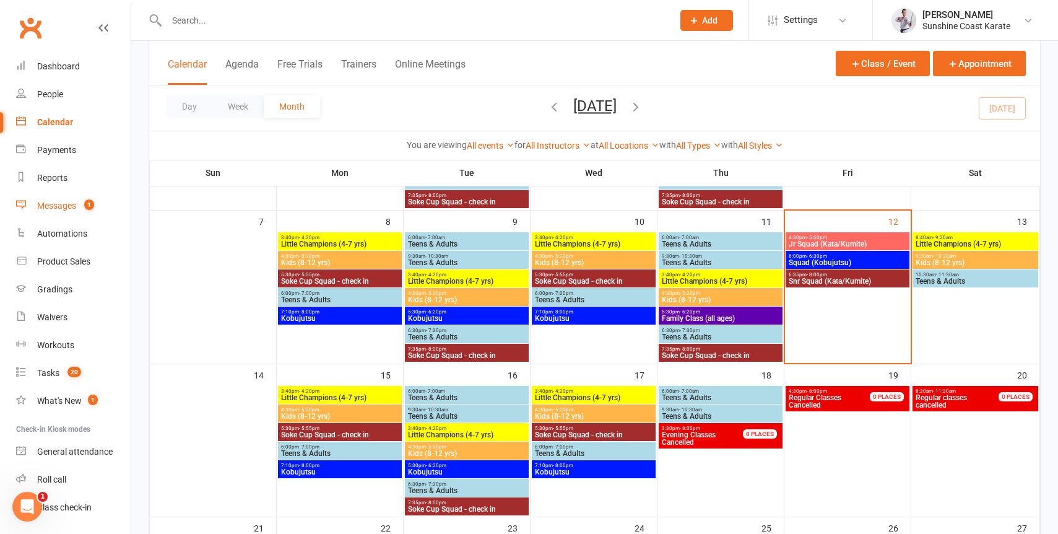
click at [57, 204] on div "Messages" at bounding box center [56, 206] width 39 height 10
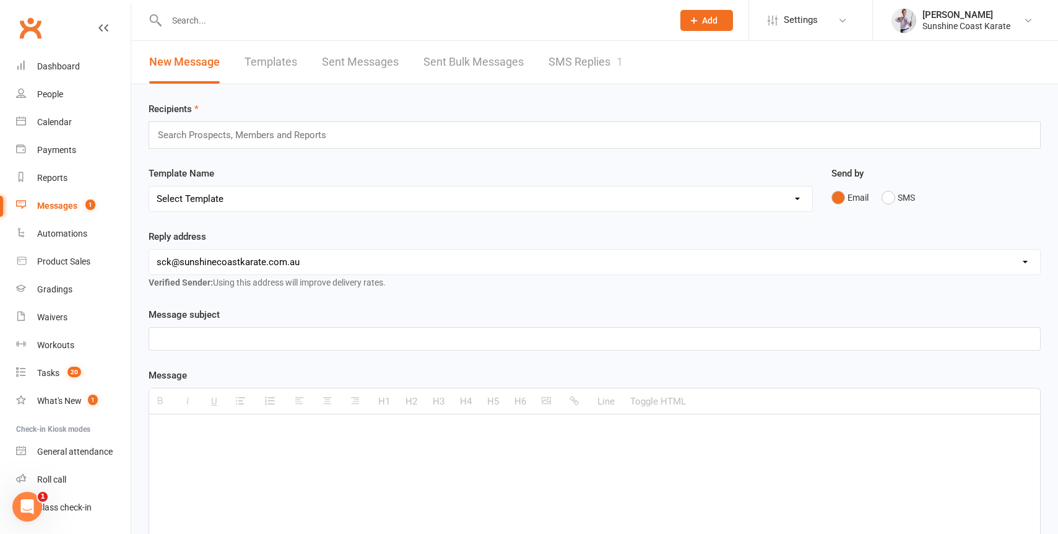
click at [567, 64] on link "SMS Replies 1" at bounding box center [585, 62] width 74 height 43
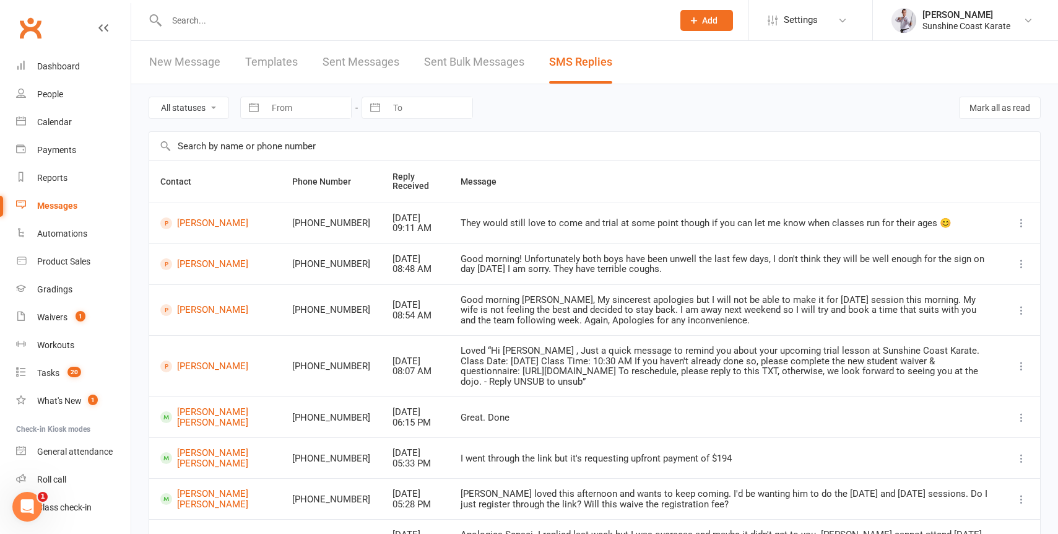
click at [500, 300] on div "Good morning Martin, My sincerest apologies but I will not be able to make it f…" at bounding box center [726, 310] width 531 height 31
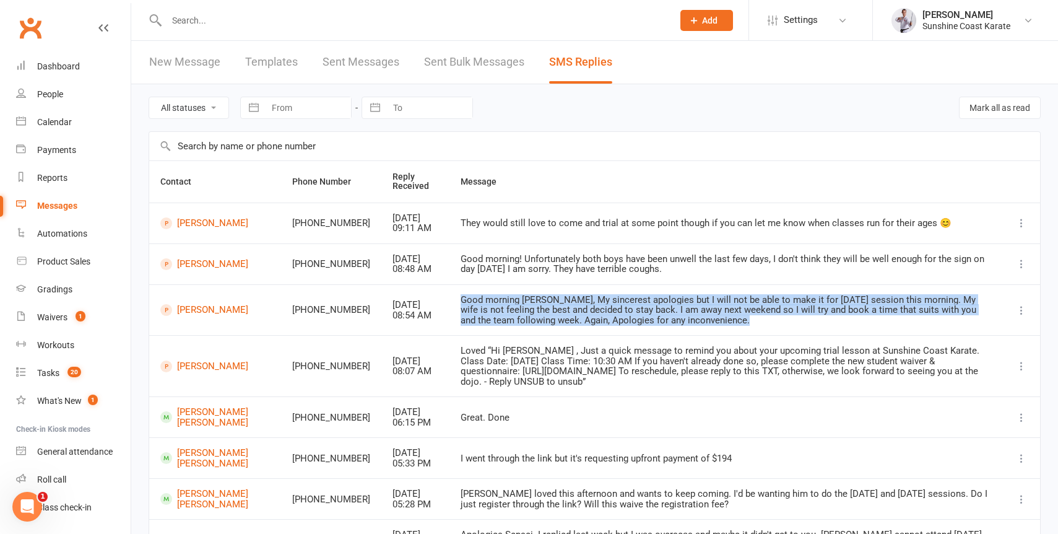
drag, startPoint x: 500, startPoint y: 300, endPoint x: 500, endPoint y: 322, distance: 22.3
click at [500, 322] on div "Good morning Martin, My sincerest apologies but I will not be able to make it f…" at bounding box center [726, 310] width 531 height 31
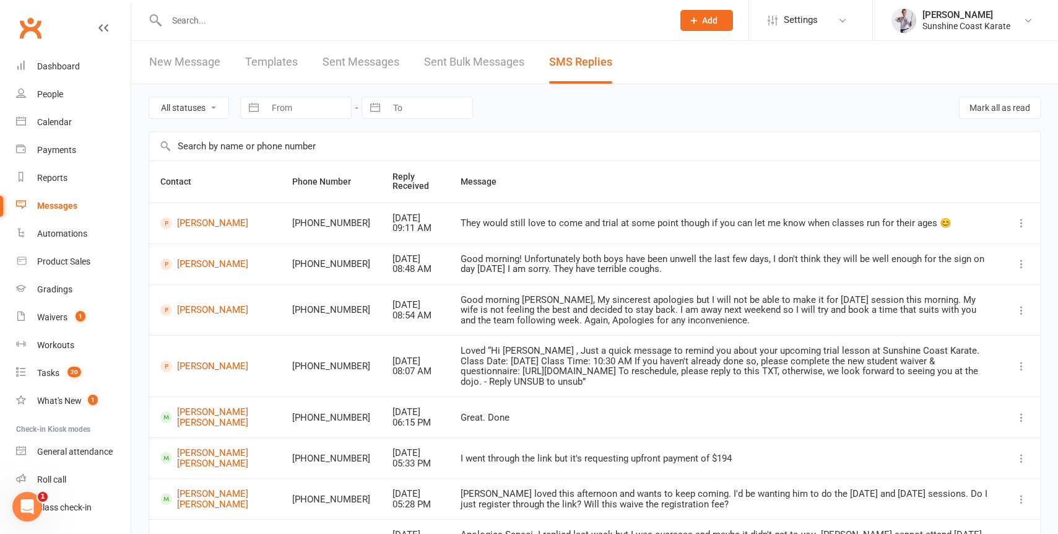
click at [554, 311] on div "Good morning Martin, My sincerest apologies but I will not be able to make it f…" at bounding box center [726, 310] width 531 height 31
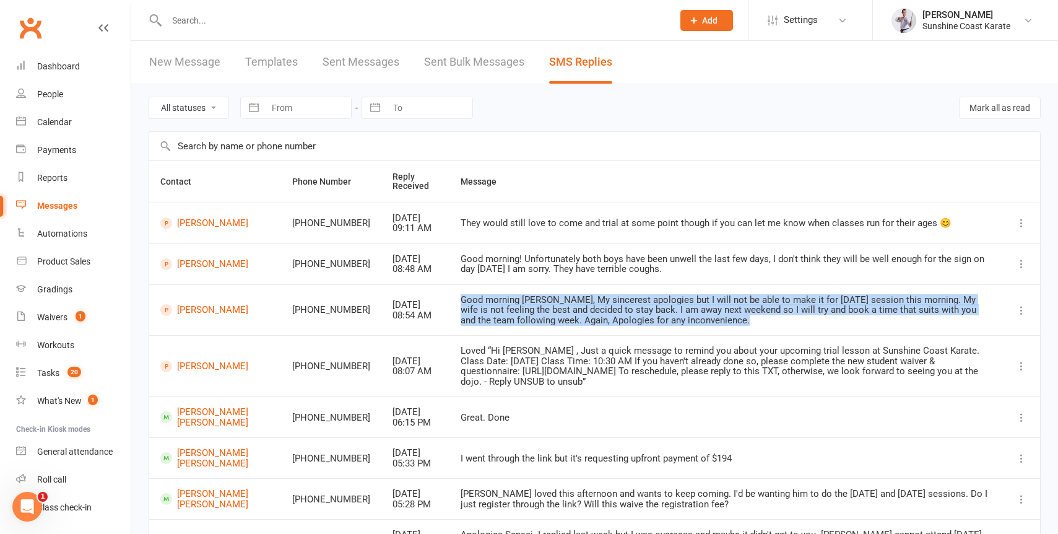
click at [554, 311] on div "Good morning Martin, My sincerest apologies but I will not be able to make it f…" at bounding box center [726, 310] width 531 height 31
click at [189, 306] on link "Abizer Kapasi" at bounding box center [215, 310] width 110 height 12
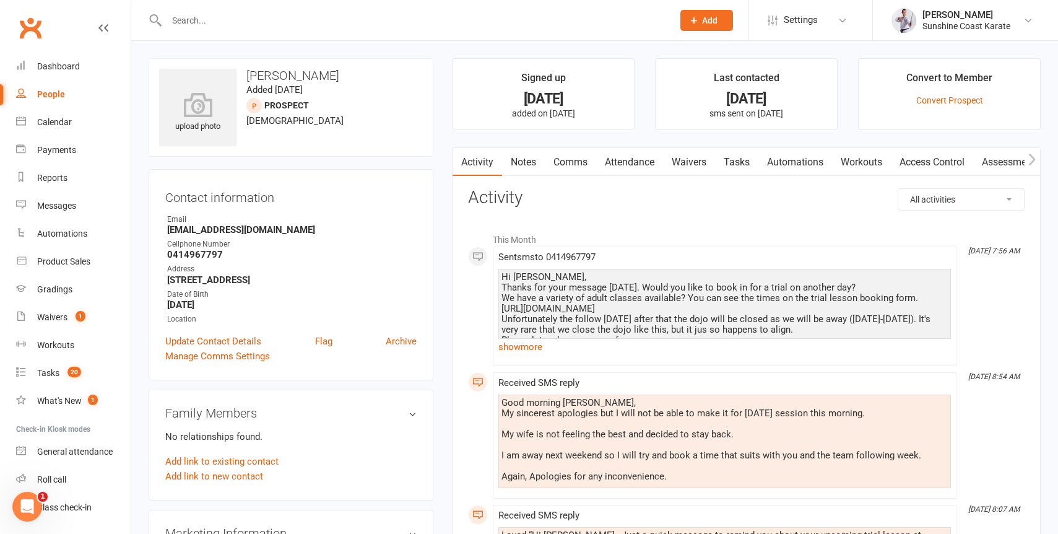
click at [662, 291] on div "Hi Abizer, Thanks for your message yesterday. Would you like to book in for a t…" at bounding box center [724, 324] width 446 height 105
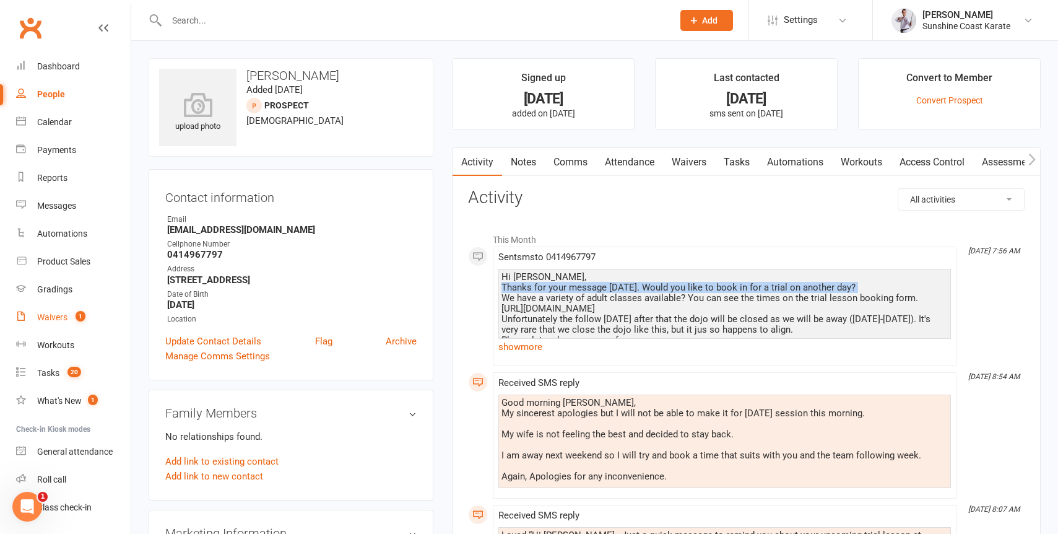
click at [54, 318] on div "Waivers" at bounding box center [52, 317] width 30 height 10
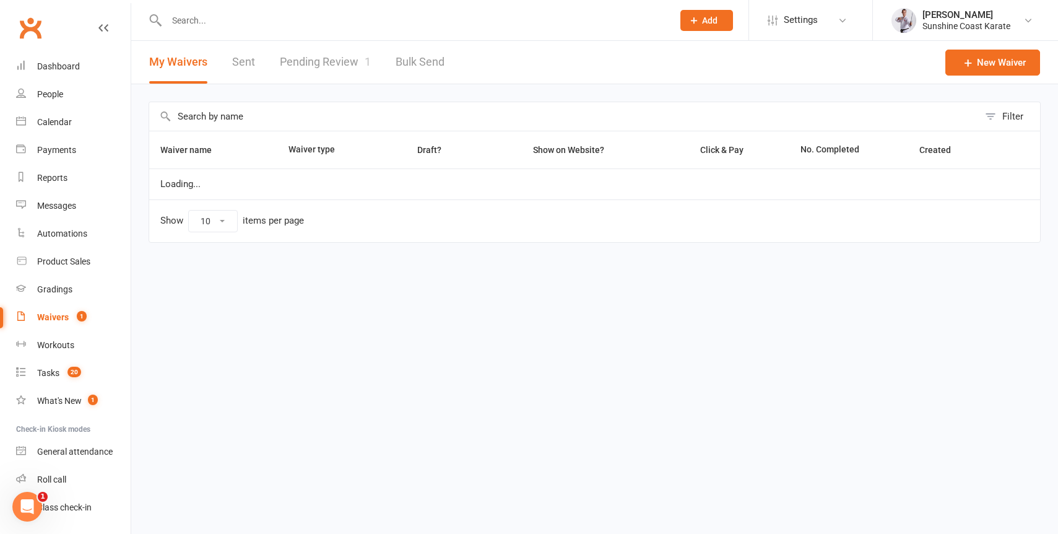
select select "100"
click at [311, 72] on link "Pending Review 1" at bounding box center [325, 62] width 91 height 43
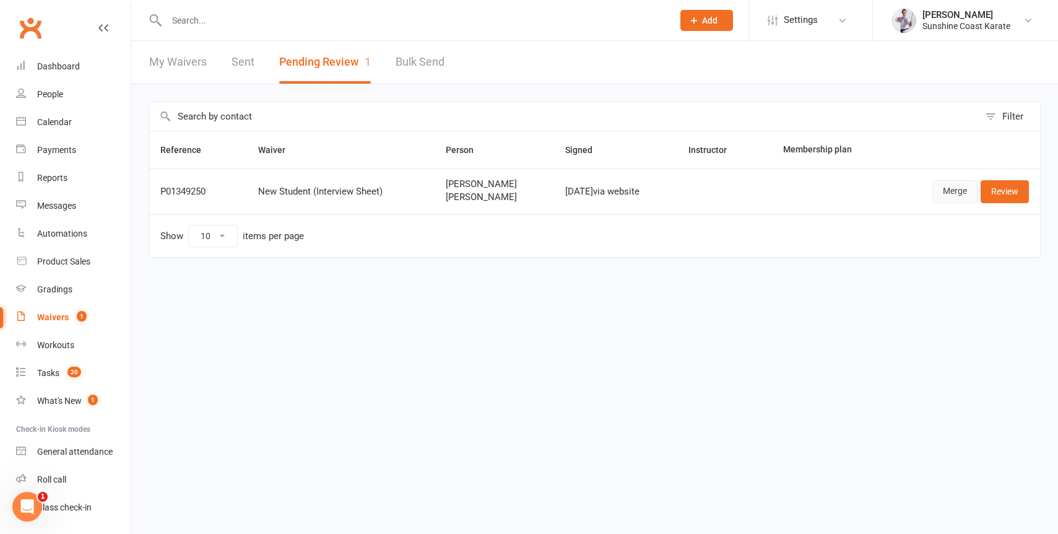
click at [951, 194] on link "Merge" at bounding box center [954, 191] width 45 height 22
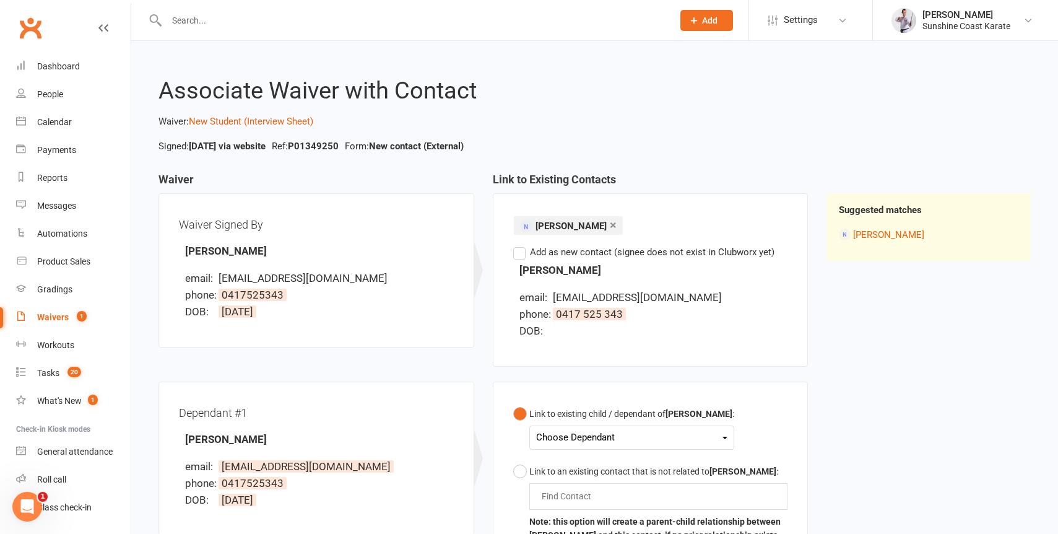
click at [615, 441] on div "Choose Dependant" at bounding box center [631, 437] width 191 height 17
click at [605, 470] on link "Dominic McCrackan" at bounding box center [598, 466] width 123 height 27
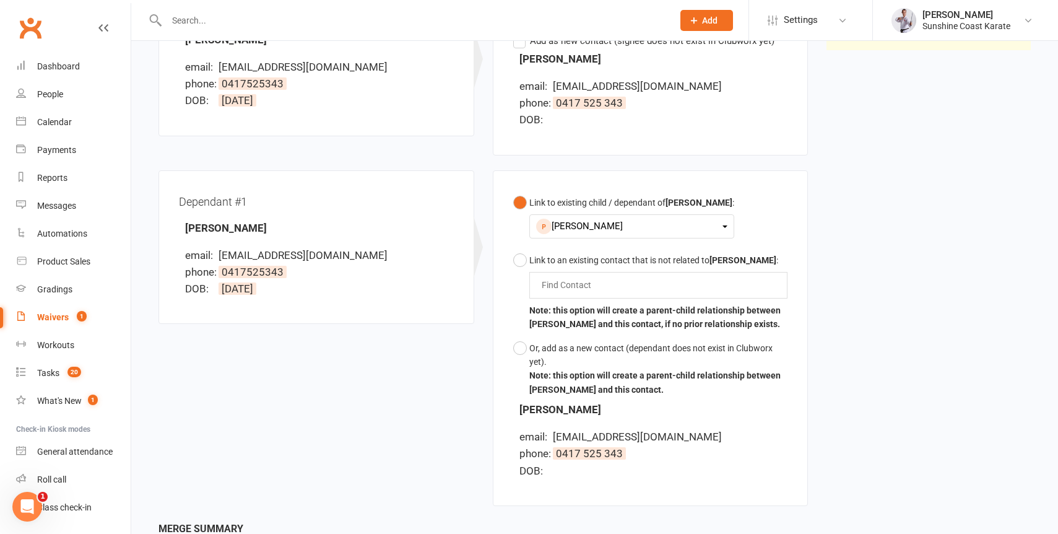
scroll to position [341, 0]
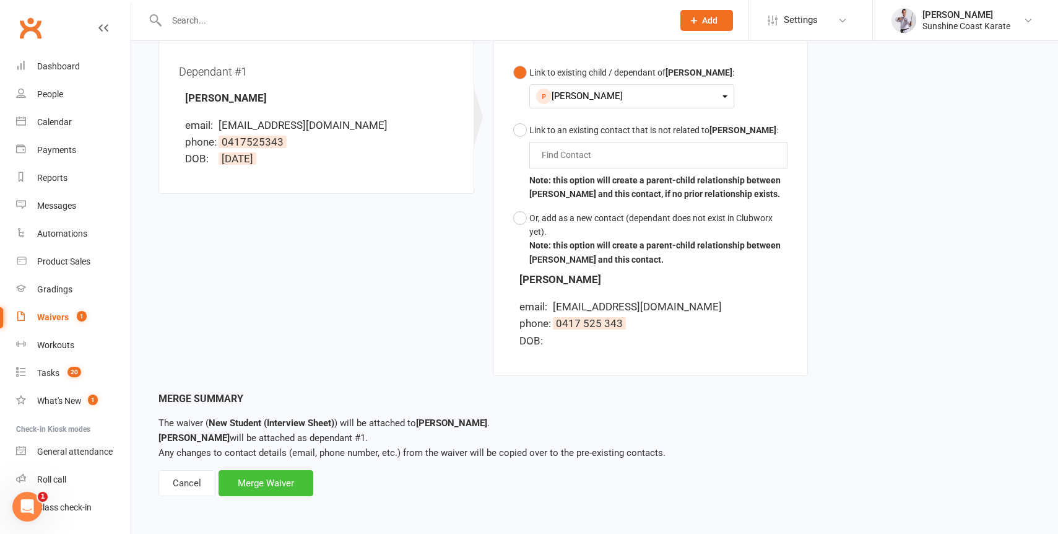
click at [268, 477] on div "Merge Waiver" at bounding box center [265, 483] width 95 height 26
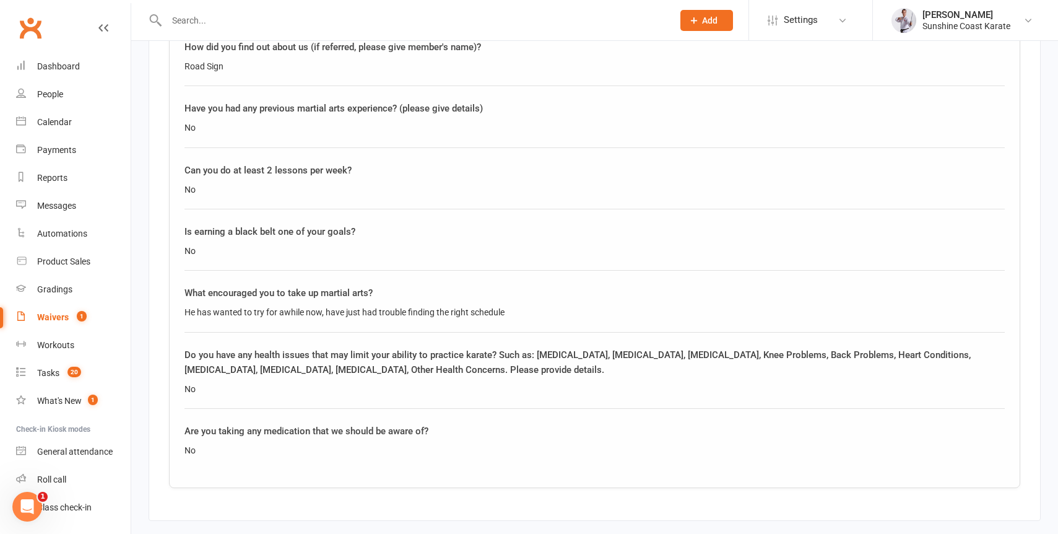
scroll to position [1637, 0]
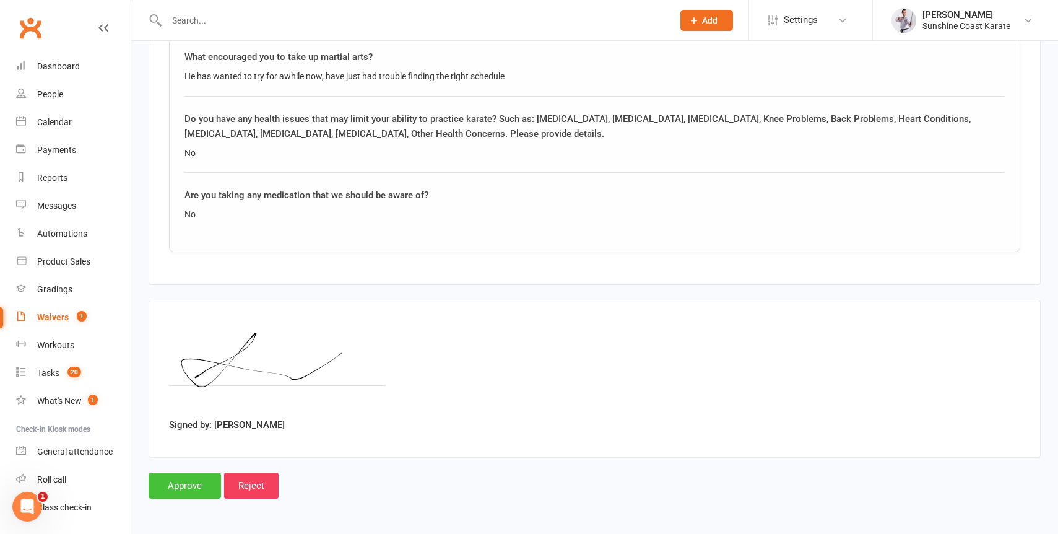
click at [167, 480] on input "Approve" at bounding box center [185, 485] width 72 height 26
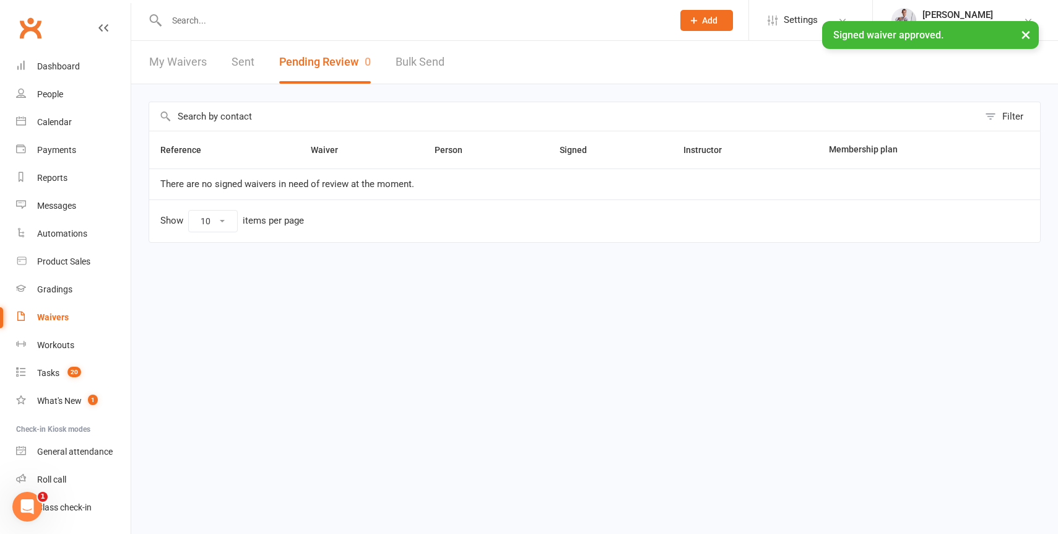
click at [1029, 34] on button "×" at bounding box center [1025, 34] width 22 height 27
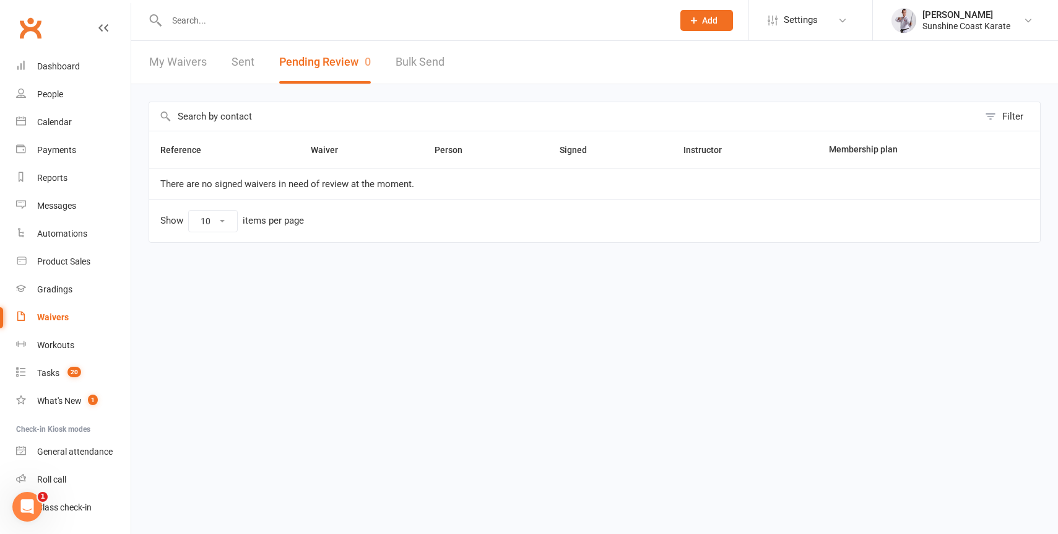
click at [199, 19] on input "text" at bounding box center [413, 20] width 501 height 17
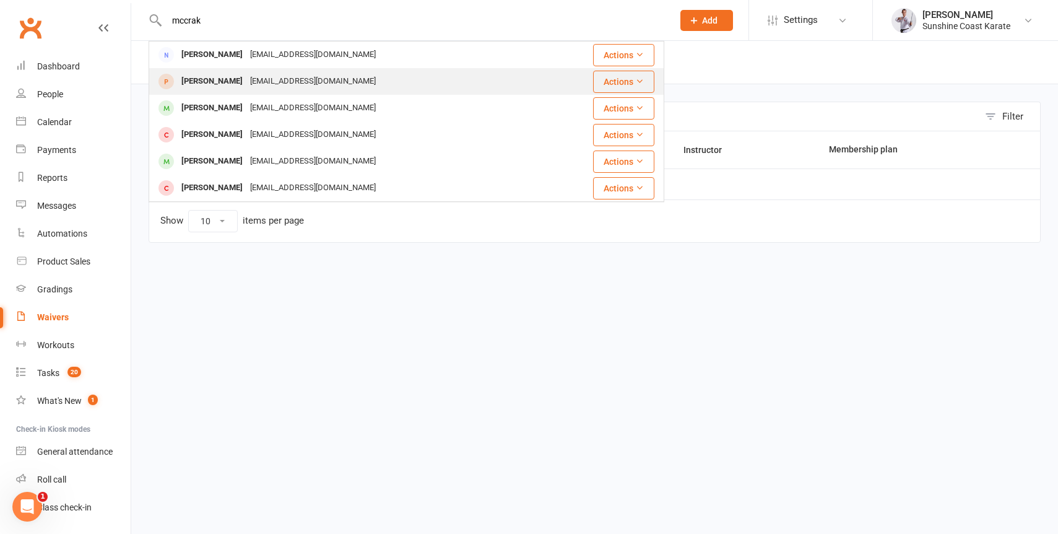
type input "mccrak"
click at [223, 87] on div "Dominic McCrackan" at bounding box center [212, 81] width 69 height 18
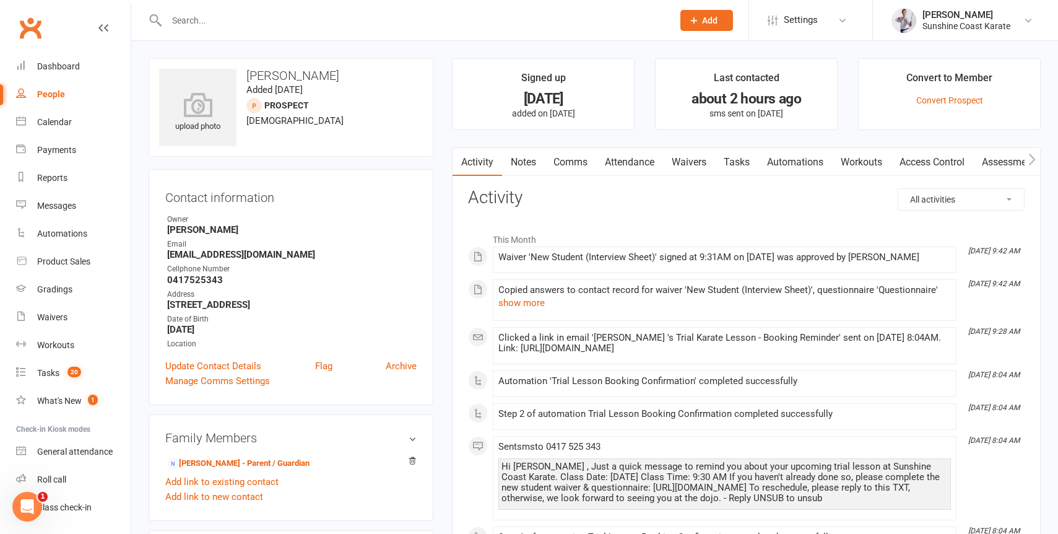
click at [632, 163] on link "Attendance" at bounding box center [629, 162] width 67 height 28
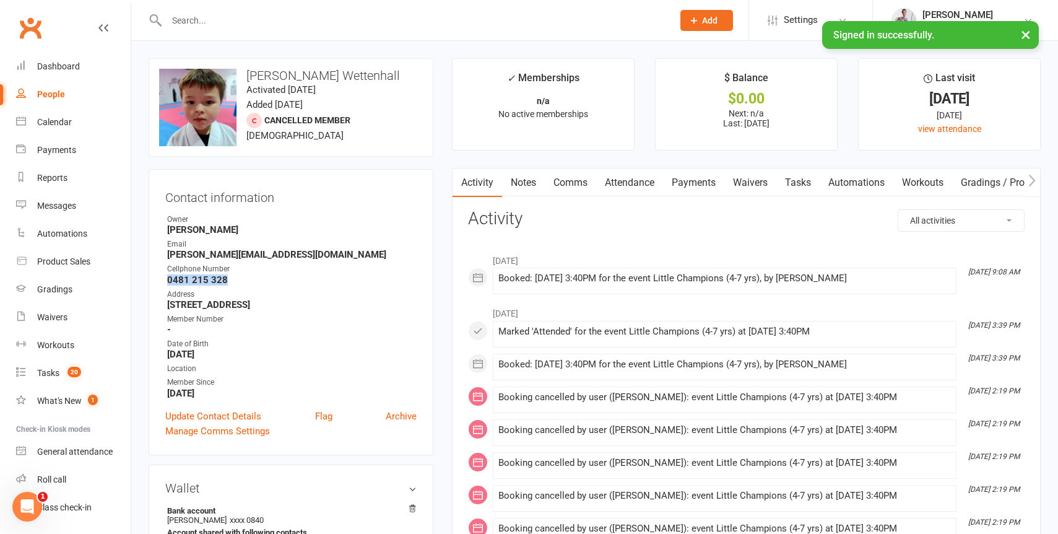
click at [632, 183] on link "Attendance" at bounding box center [629, 182] width 67 height 28
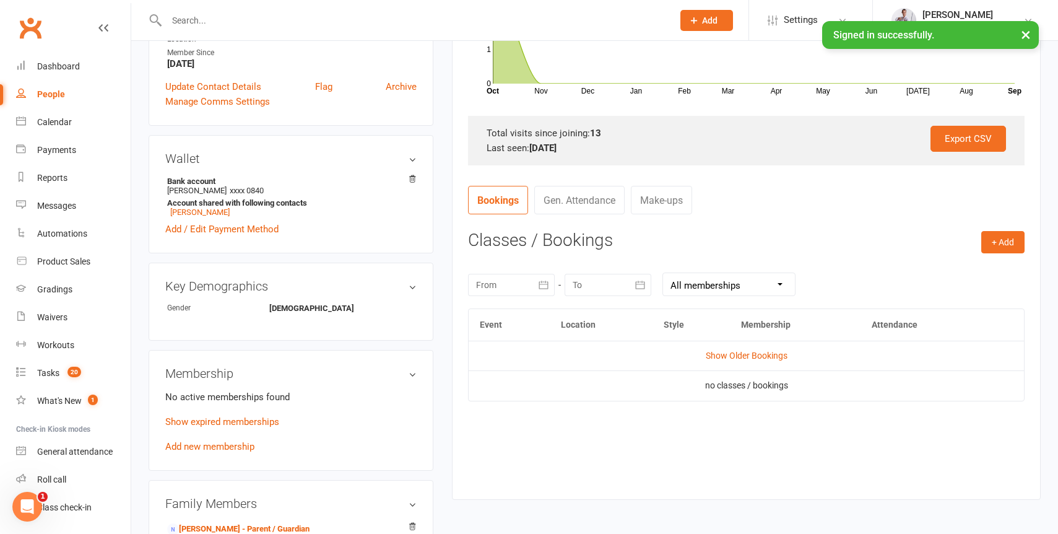
scroll to position [454, 0]
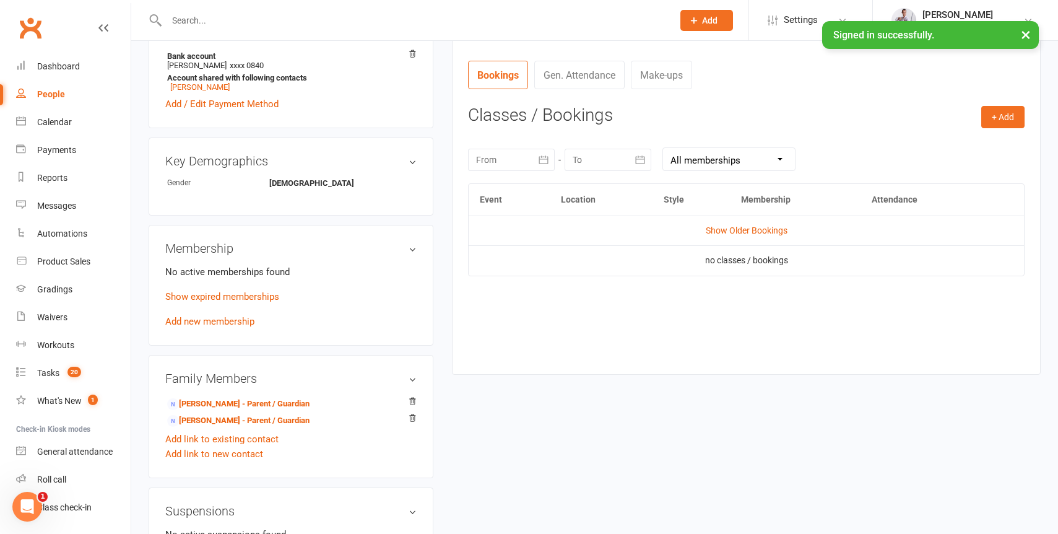
click at [705, 18] on span "Add" at bounding box center [709, 20] width 15 height 10
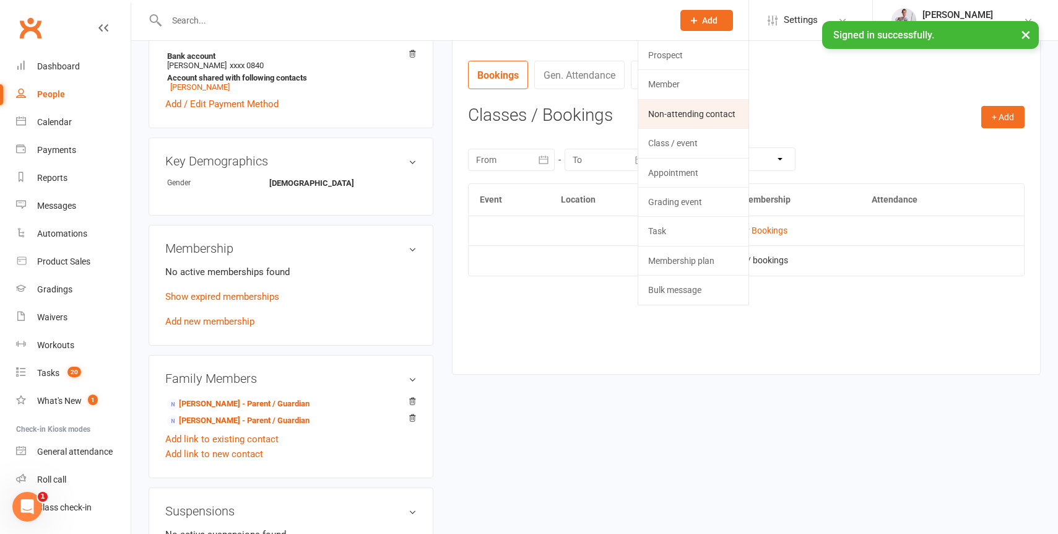
click at [693, 115] on link "Non-attending contact" at bounding box center [693, 114] width 110 height 28
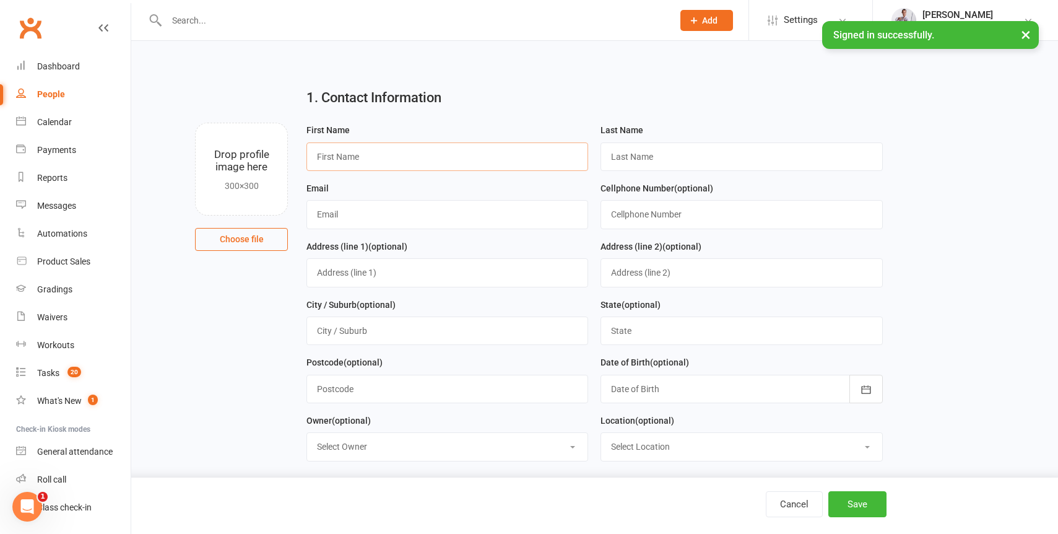
click at [379, 147] on input "text" at bounding box center [447, 156] width 282 height 28
paste input "[PERSON_NAME]"
type input "[PERSON_NAME]"
click at [667, 160] on input "text" at bounding box center [741, 156] width 282 height 28
click at [425, 210] on input "text" at bounding box center [447, 214] width 282 height 28
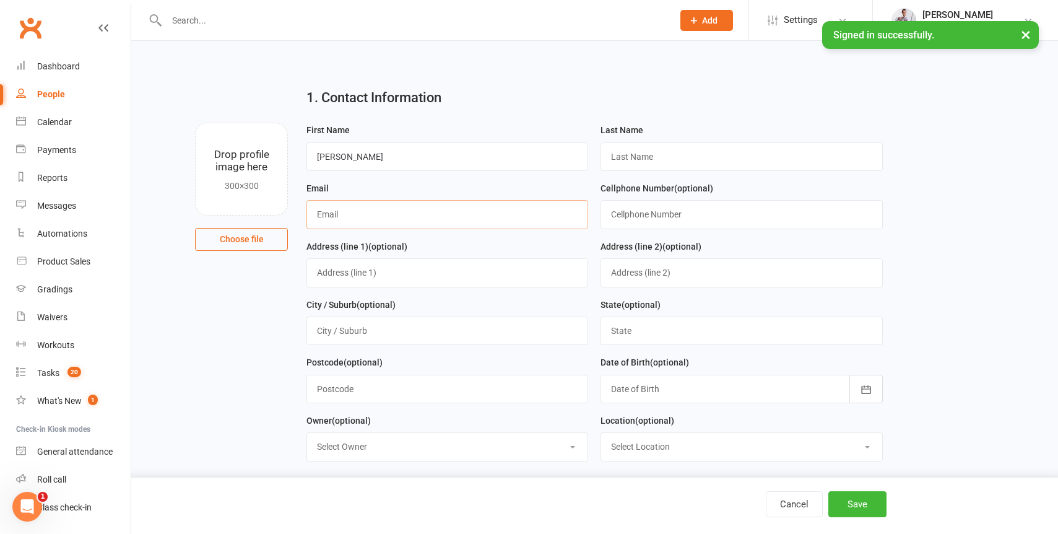
paste input "[PERSON_NAME][EMAIL_ADDRESS][PERSON_NAME][DOMAIN_NAME]"
type input "[PERSON_NAME][EMAIL_ADDRESS][PERSON_NAME][DOMAIN_NAME]"
click at [655, 150] on input "text" at bounding box center [741, 156] width 282 height 28
type input "Merrikin"
paste input "0422384373"
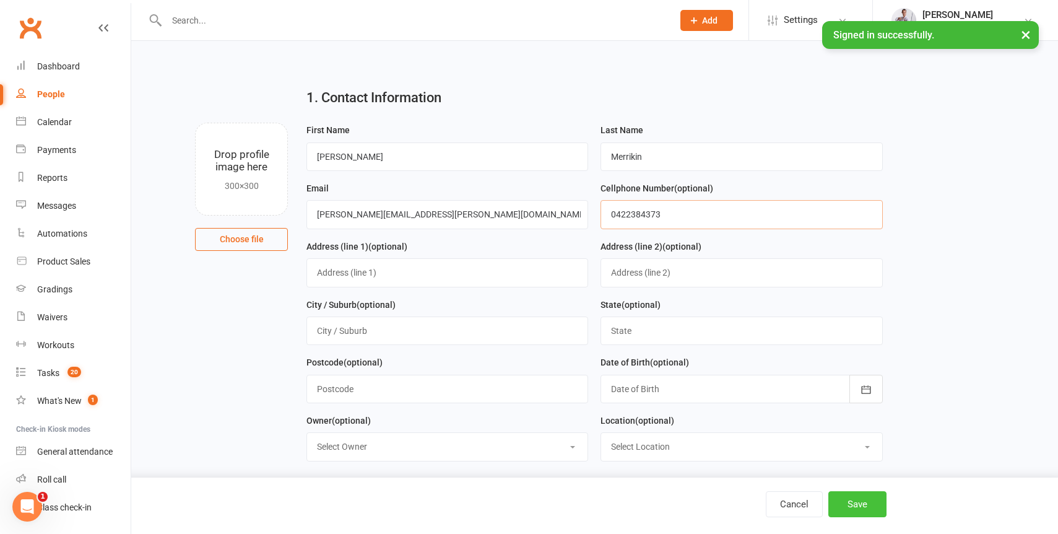
type input "0422384373"
click at [857, 500] on button "Save" at bounding box center [857, 504] width 58 height 26
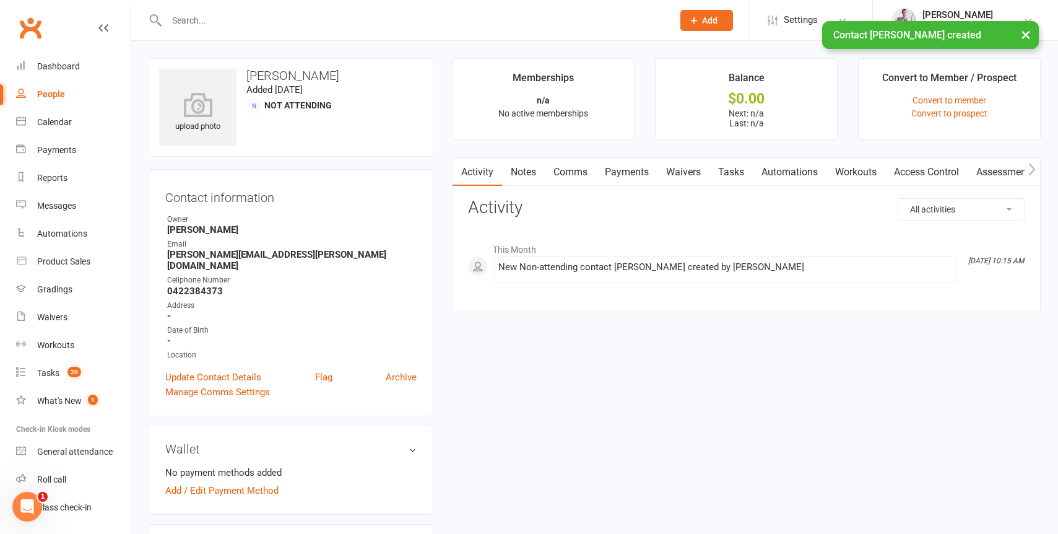
click at [627, 174] on link "Payments" at bounding box center [626, 172] width 61 height 28
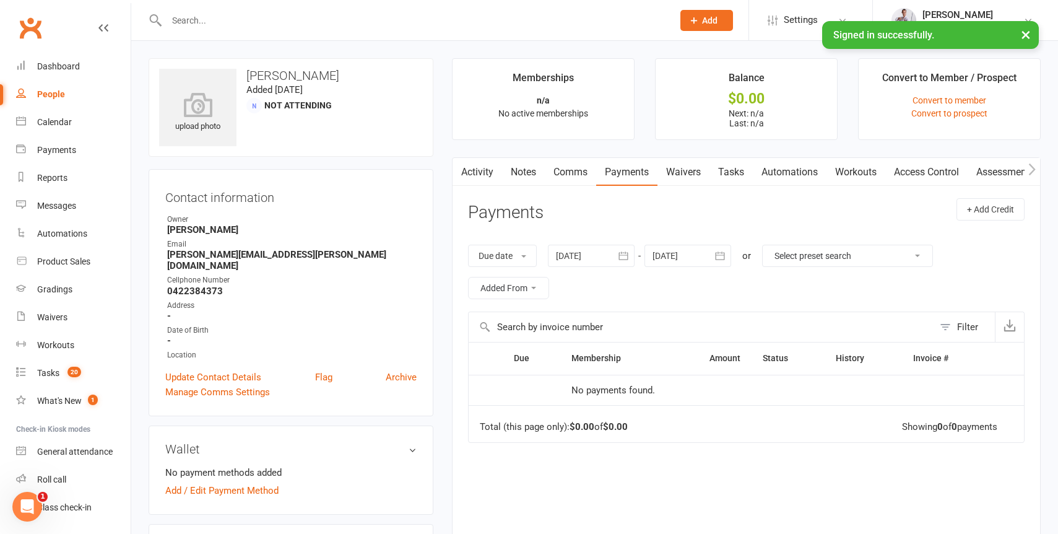
click at [578, 170] on link "Comms" at bounding box center [570, 172] width 51 height 28
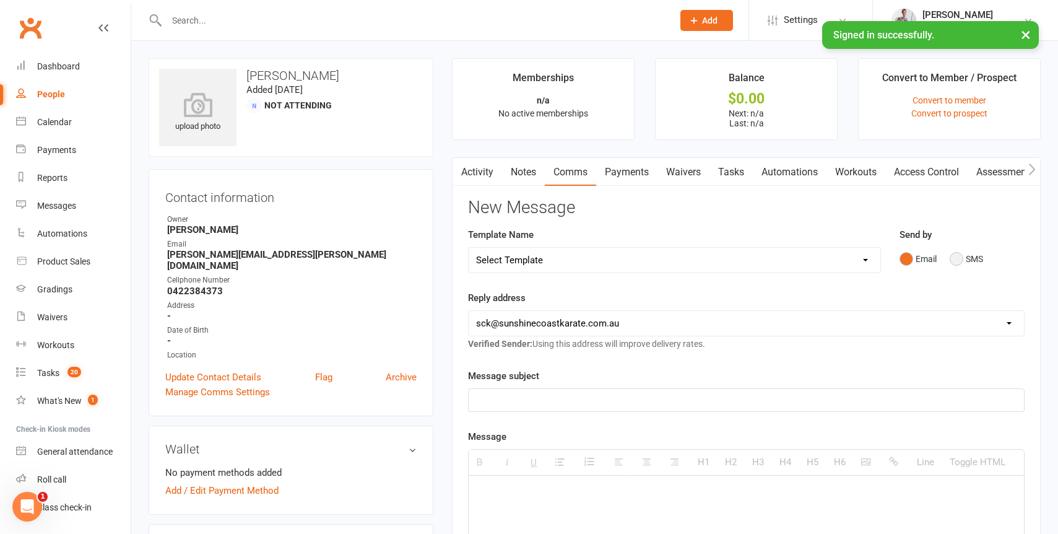
click at [958, 258] on button "SMS" at bounding box center [966, 259] width 33 height 24
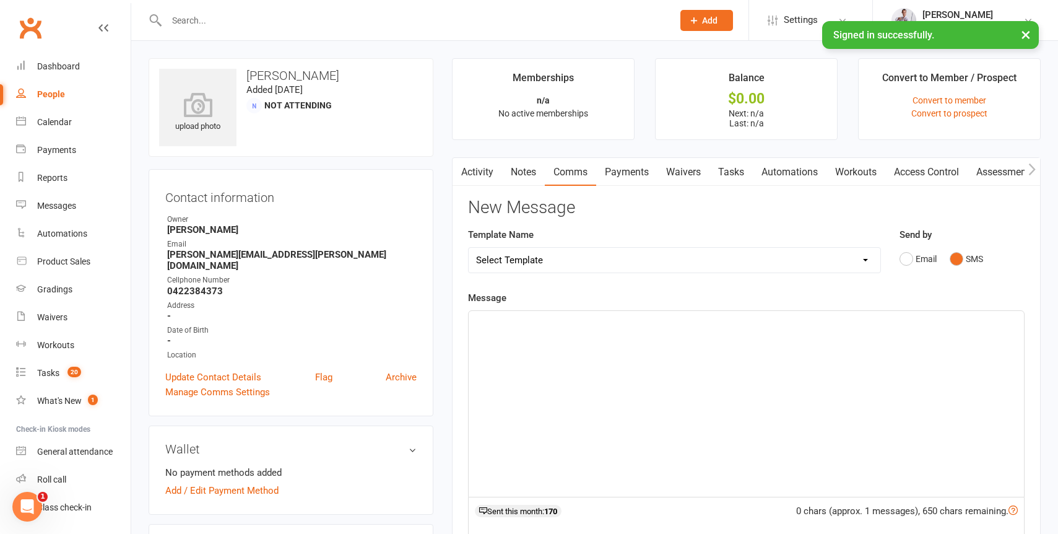
click at [655, 387] on div at bounding box center [746, 404] width 555 height 186
click at [629, 171] on link "Payments" at bounding box center [626, 172] width 61 height 28
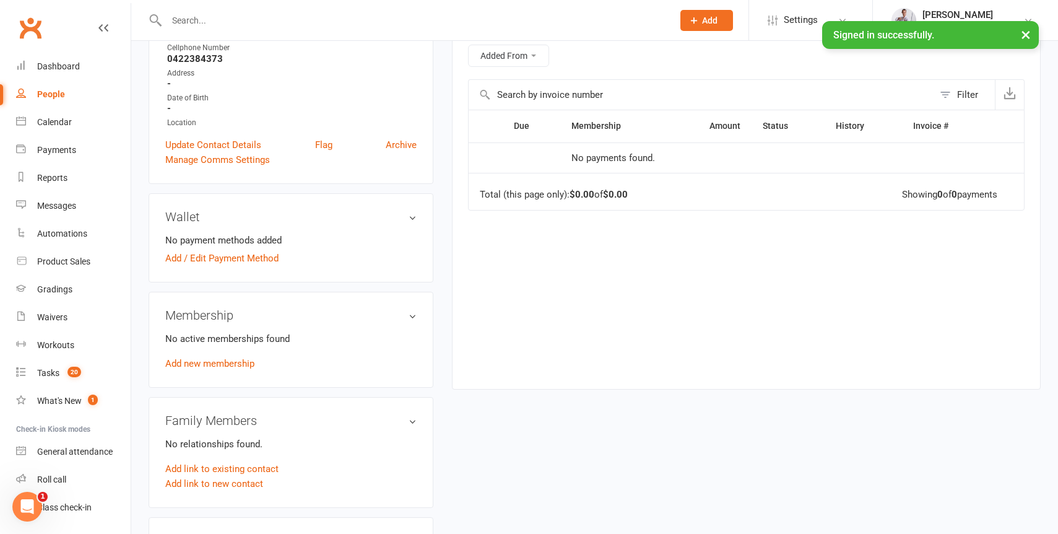
scroll to position [233, 0]
click at [199, 480] on link "Add link to new contact" at bounding box center [214, 482] width 98 height 15
click at [233, 464] on span "Member" at bounding box center [220, 469] width 34 height 11
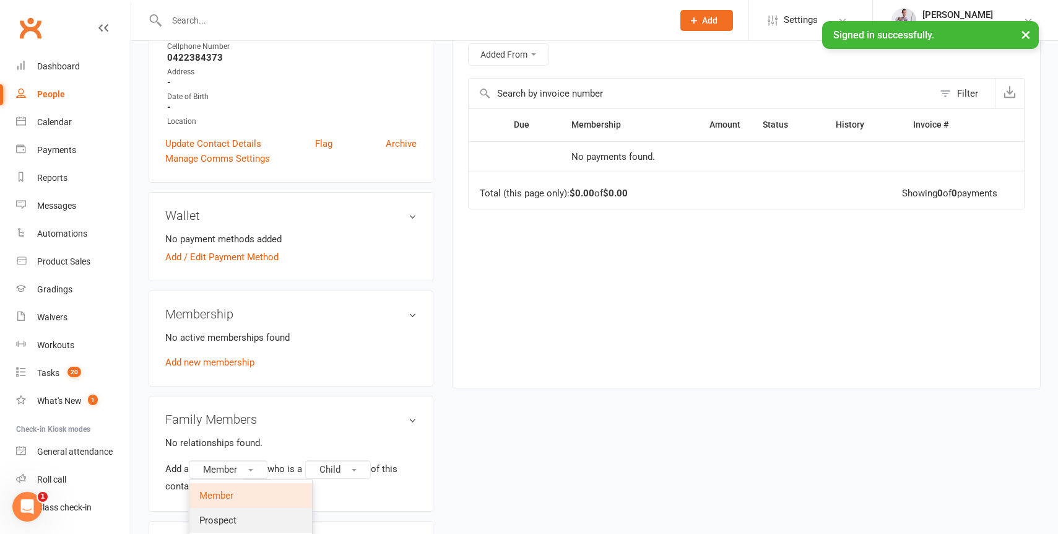
click at [244, 514] on link "Prospect" at bounding box center [250, 520] width 123 height 25
click at [220, 485] on button "Continue" at bounding box center [219, 486] width 38 height 15
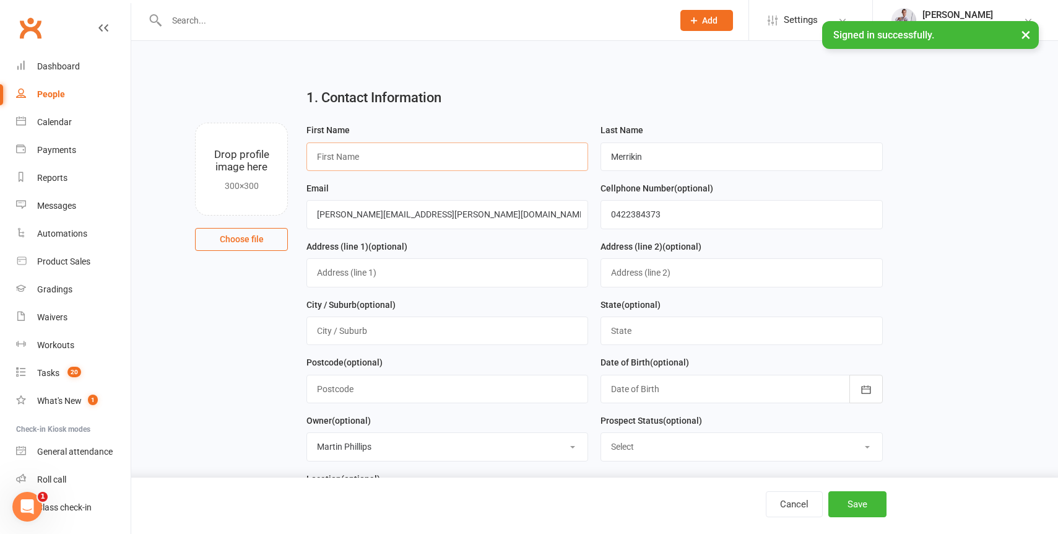
click at [483, 157] on input "text" at bounding box center [447, 156] width 282 height 28
paste input "[PERSON_NAME]"
type input "[PERSON_NAME]"
click at [847, 493] on button "Save" at bounding box center [857, 504] width 58 height 26
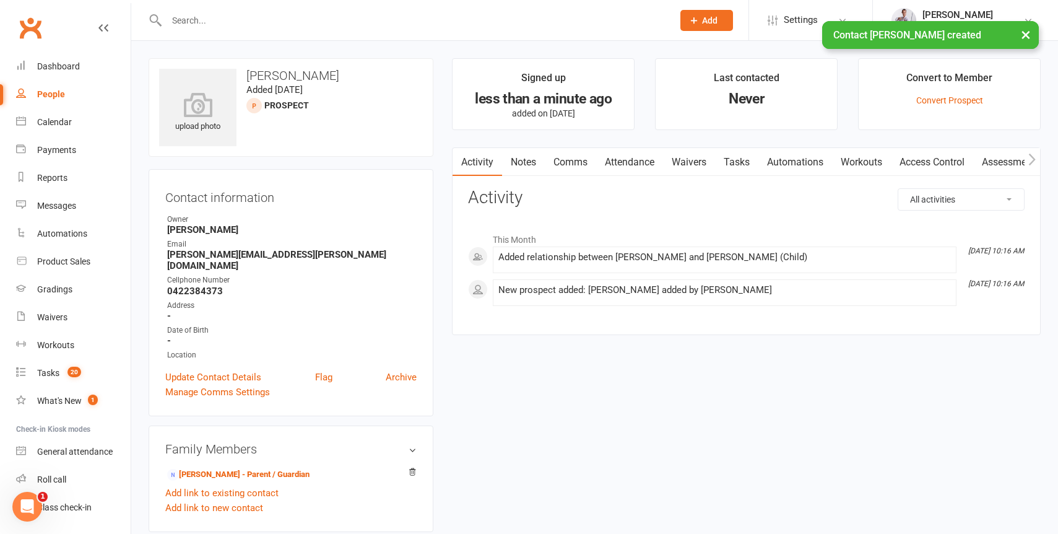
click at [625, 158] on link "Attendance" at bounding box center [629, 162] width 67 height 28
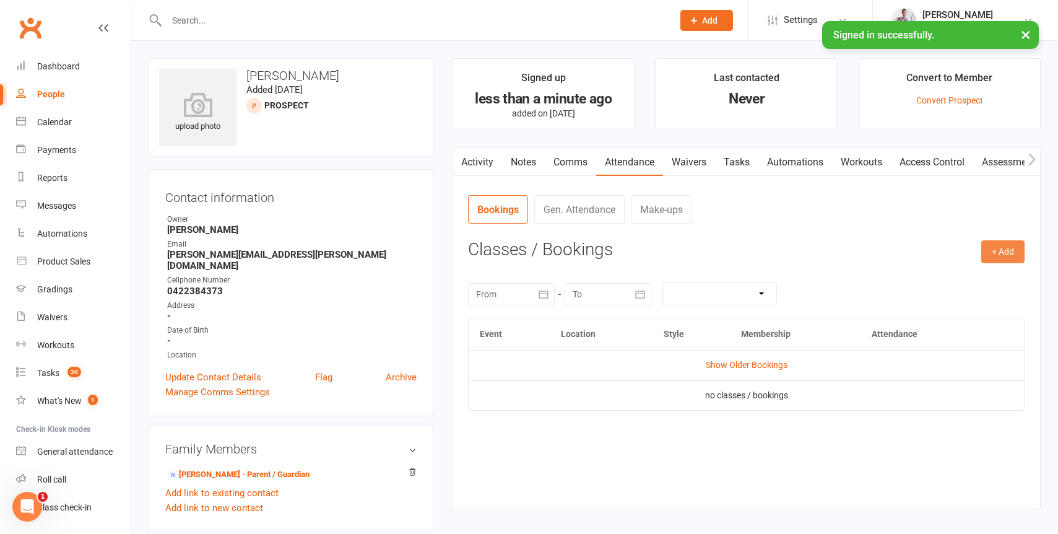
click at [997, 256] on button "+ Add" at bounding box center [1002, 251] width 43 height 22
click at [950, 275] on link "Book Event" at bounding box center [962, 279] width 123 height 25
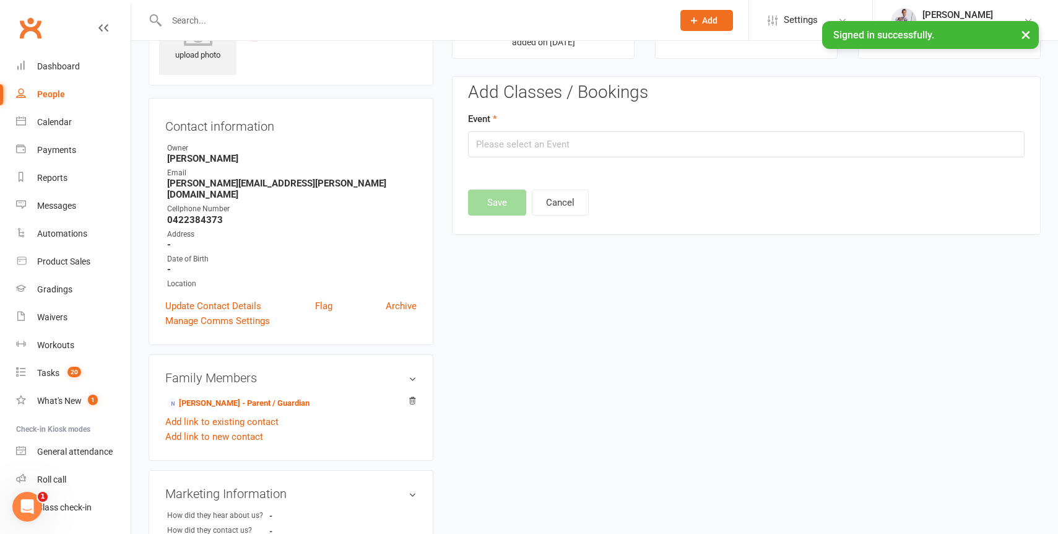
scroll to position [85, 0]
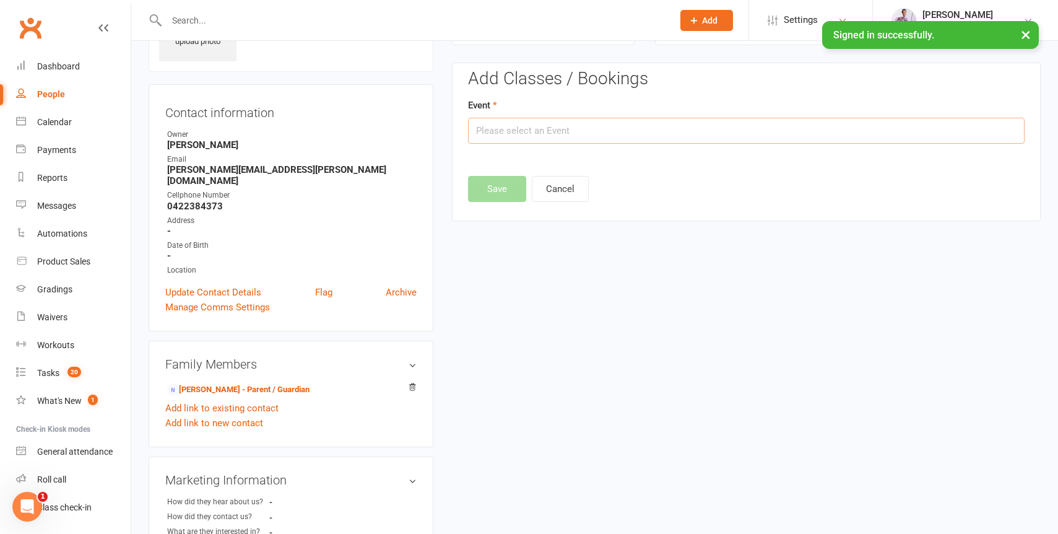
click at [515, 129] on input "text" at bounding box center [746, 131] width 556 height 26
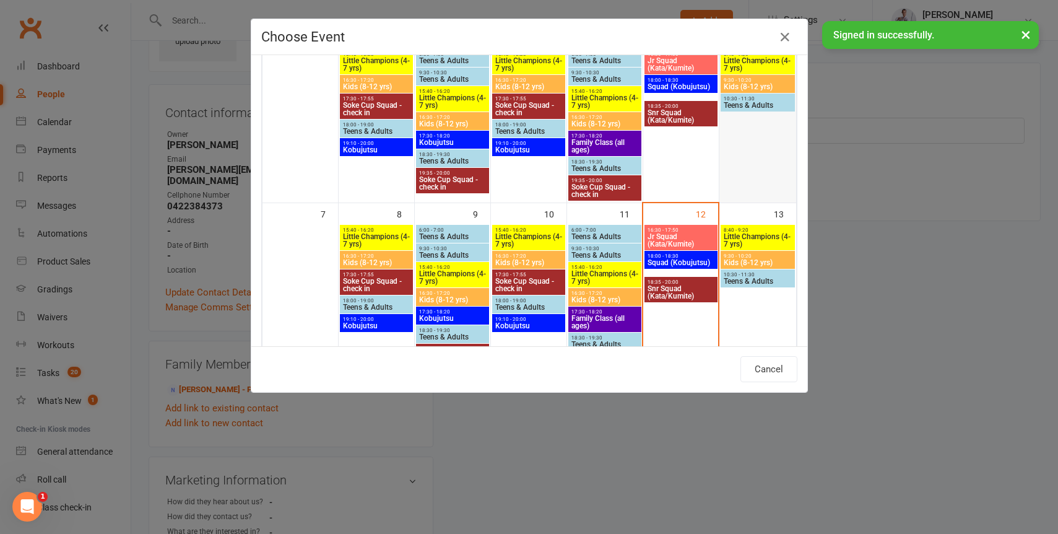
scroll to position [131, 0]
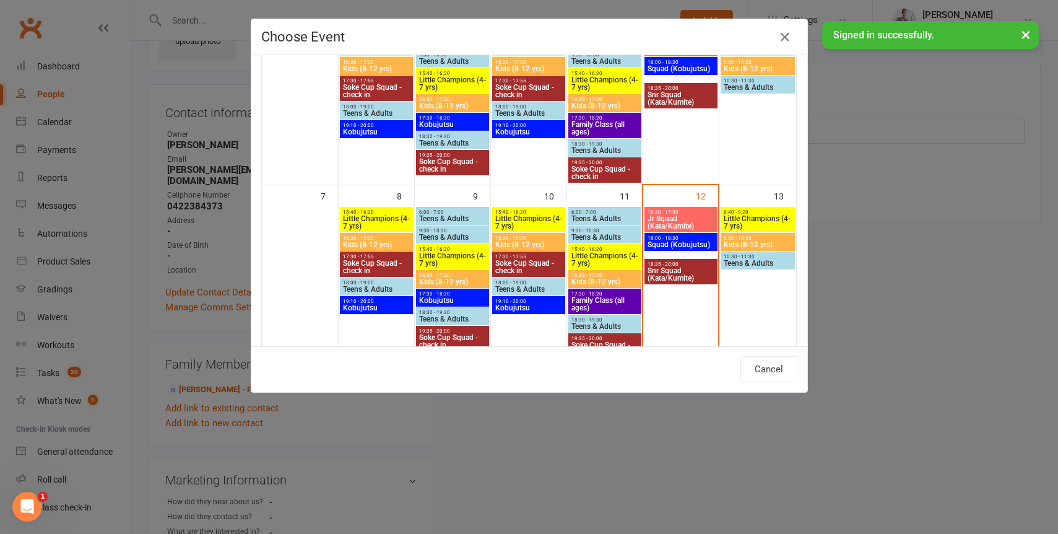
click at [753, 218] on span "Little Champions (4-7 yrs)" at bounding box center [757, 222] width 69 height 15
type input "Little Champions (4-7 yrs) - [DATE] 8:40:00 AM"
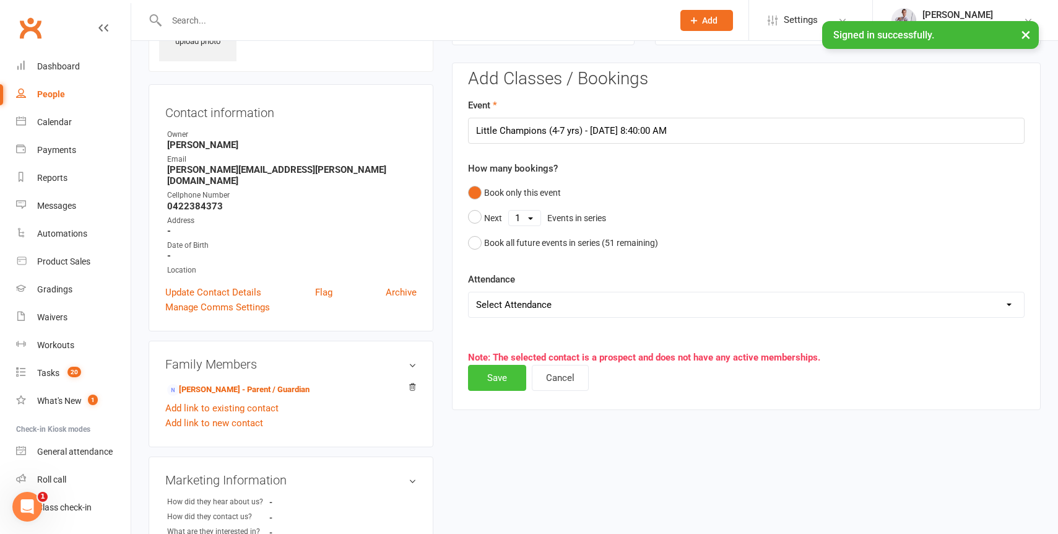
click at [493, 374] on button "Save" at bounding box center [497, 378] width 58 height 26
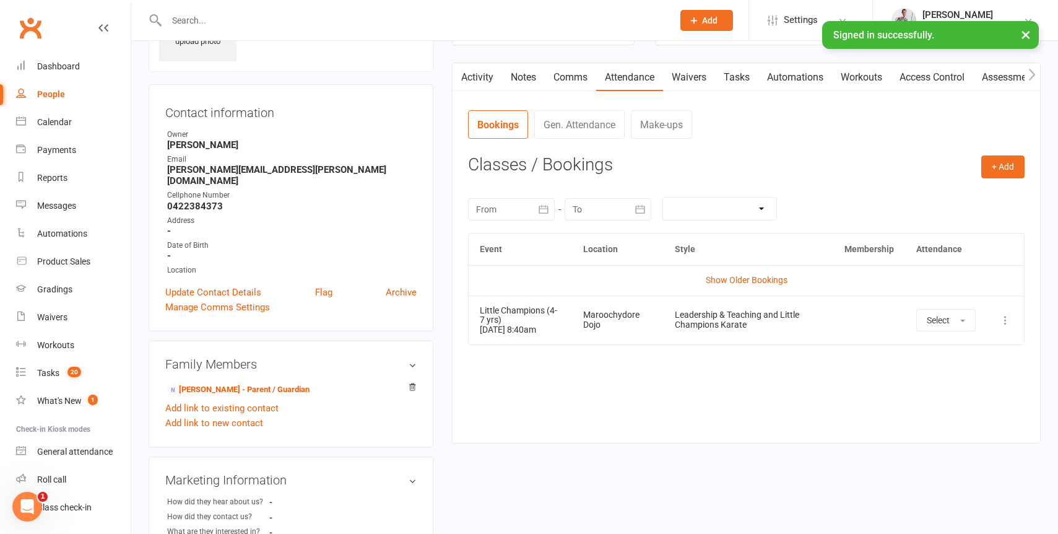
click at [704, 22] on span "Add" at bounding box center [709, 20] width 15 height 10
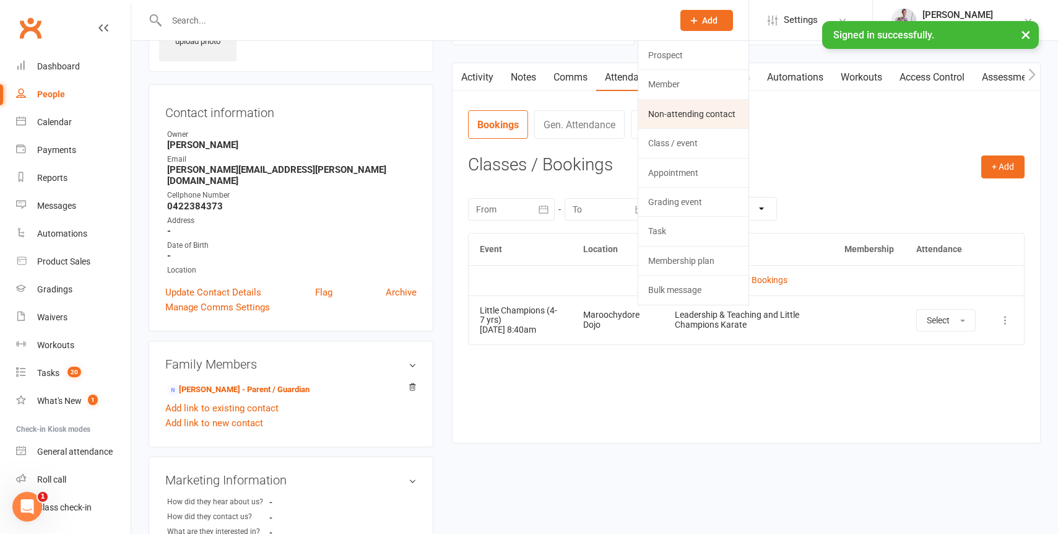
click at [675, 110] on link "Non-attending contact" at bounding box center [693, 114] width 110 height 28
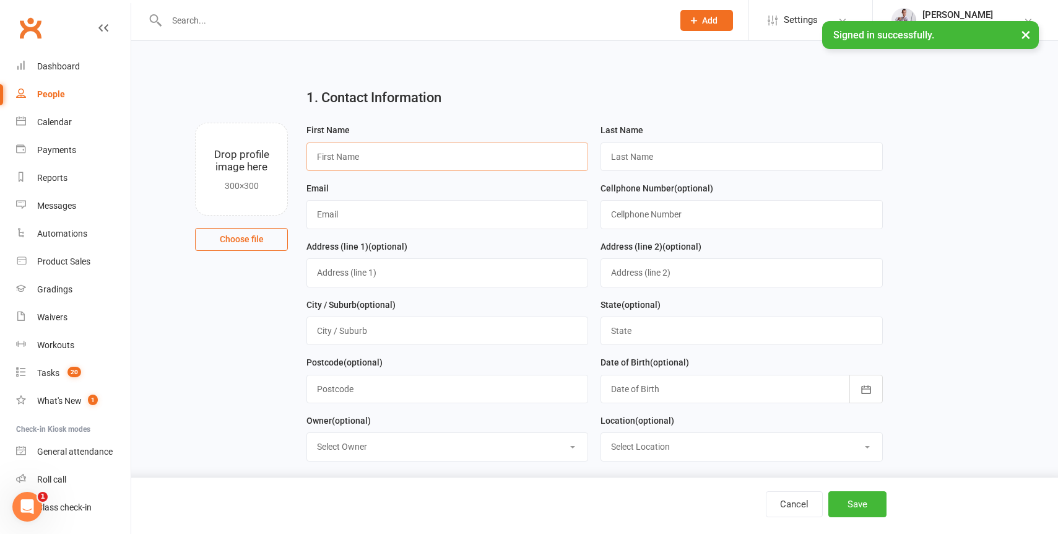
click at [356, 161] on input "text" at bounding box center [447, 156] width 282 height 28
paste input "[PERSON_NAME]"
type input "[PERSON_NAME]"
click at [647, 158] on input "text" at bounding box center [741, 156] width 282 height 28
paste input "Hundarev"
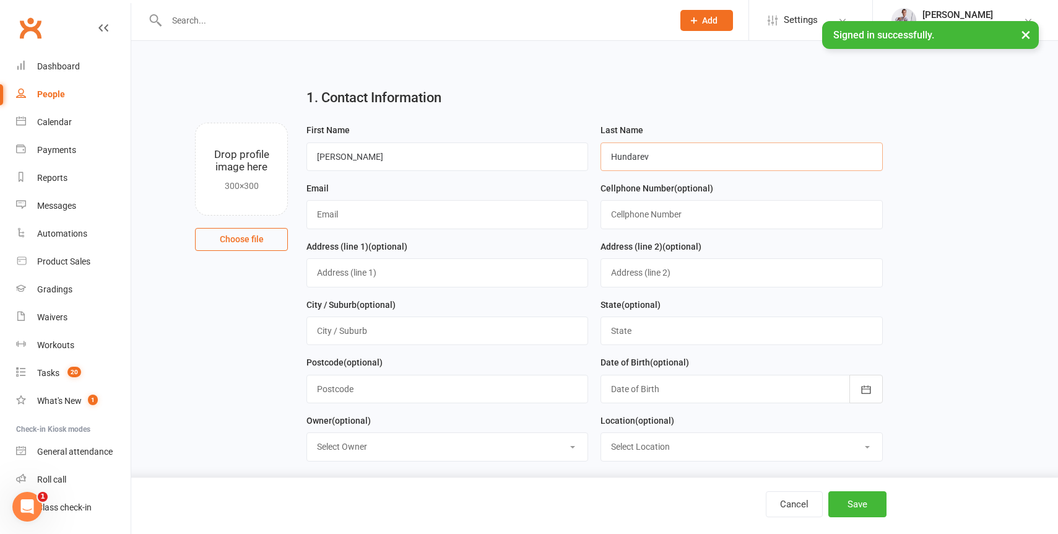
type input "Hundarev"
click at [358, 221] on input "text" at bounding box center [447, 214] width 282 height 28
paste input "[EMAIL_ADDRESS][DOMAIN_NAME]"
click at [355, 215] on input "[EMAIL_ADDRESS][DOMAIN_NAME]" at bounding box center [447, 214] width 282 height 28
type input "[EMAIL_ADDRESS][DOMAIN_NAME]"
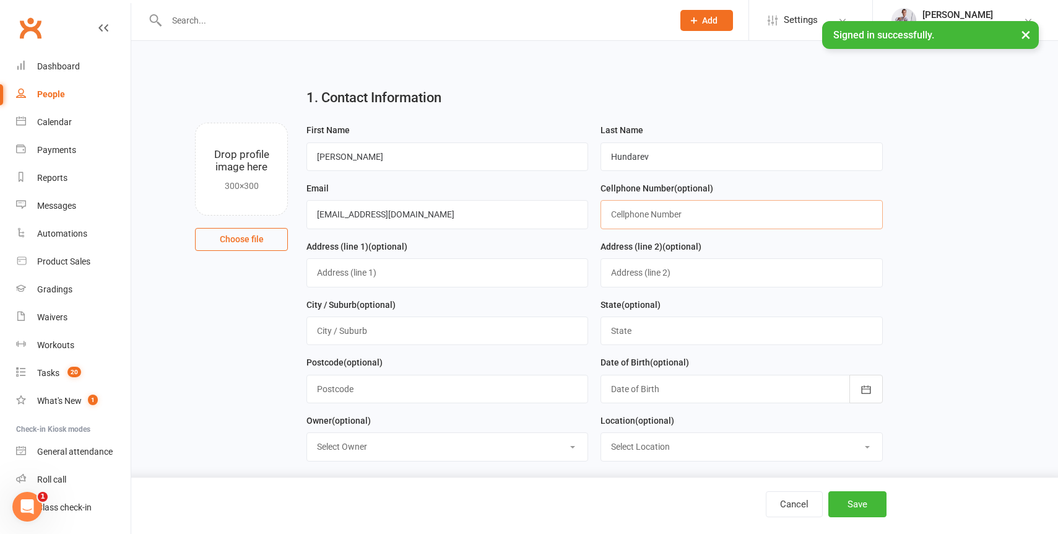
click at [660, 218] on input "text" at bounding box center [741, 214] width 282 height 28
paste input "0452328974"
type input "0452328974"
click at [872, 504] on button "Save" at bounding box center [857, 504] width 58 height 26
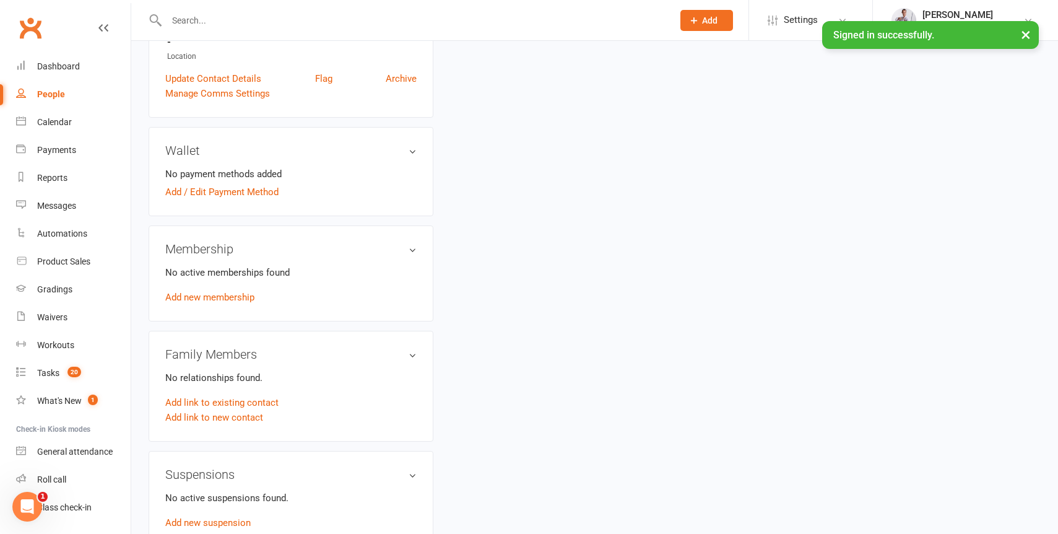
scroll to position [294, 0]
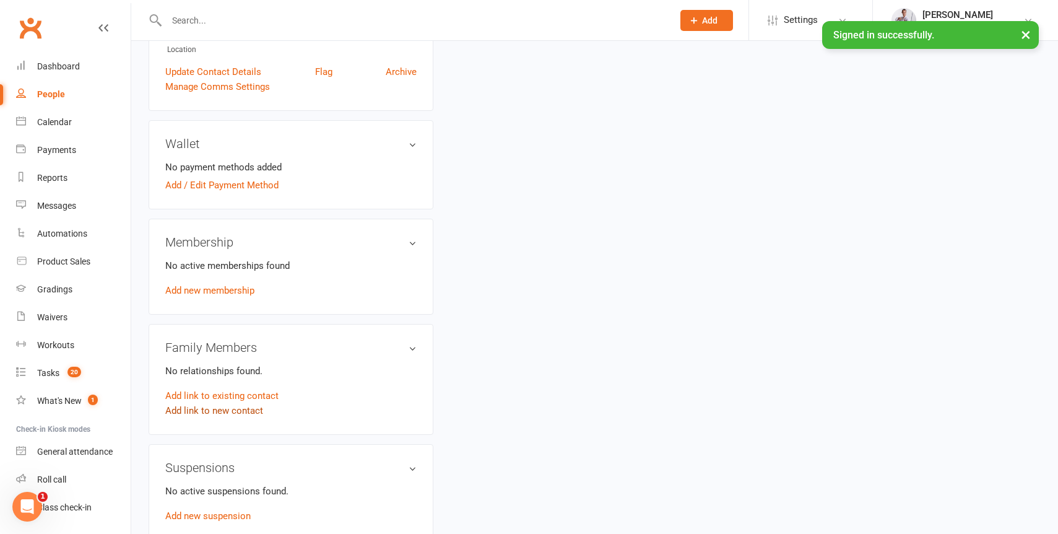
click at [208, 418] on link "Add link to new contact" at bounding box center [214, 410] width 98 height 15
click at [253, 407] on button "Member" at bounding box center [228, 397] width 79 height 19
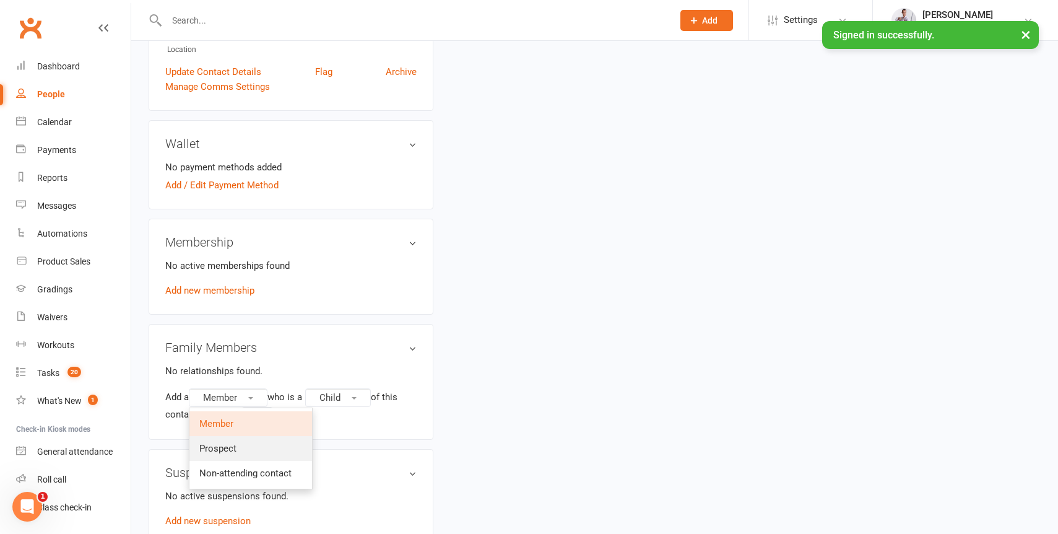
click at [231, 454] on span "Prospect" at bounding box center [217, 448] width 37 height 11
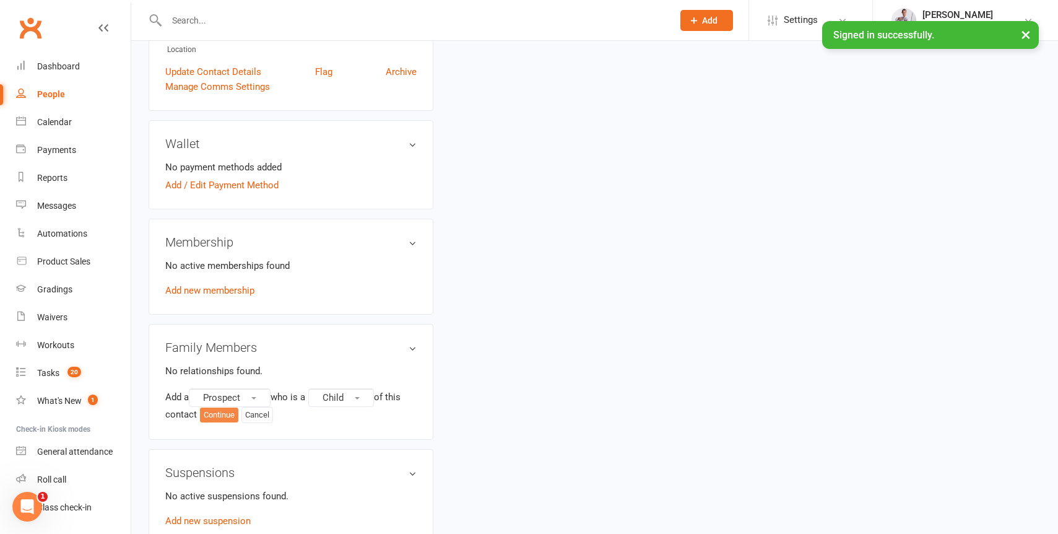
click at [213, 422] on button "Continue" at bounding box center [219, 414] width 38 height 15
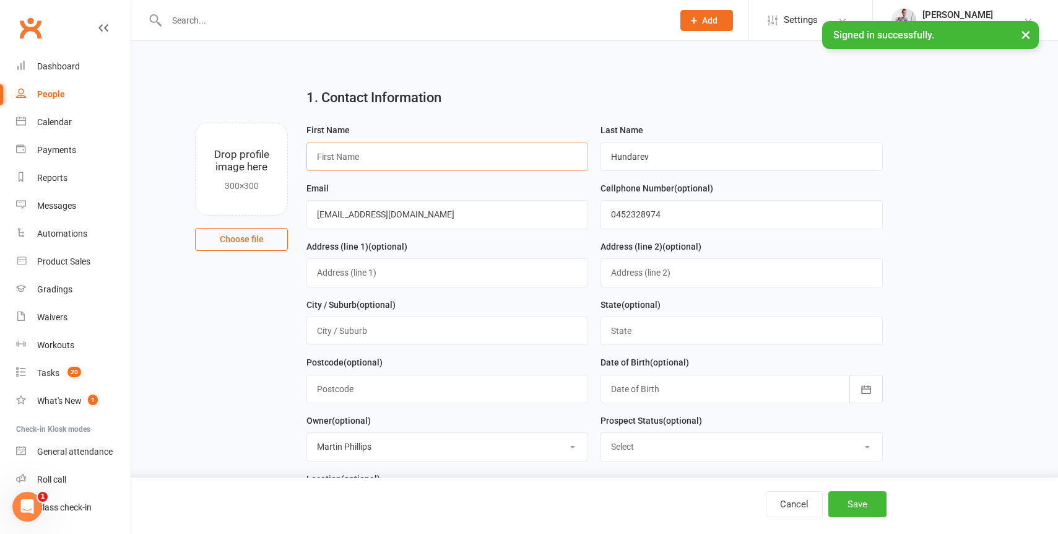
click at [401, 162] on input "text" at bounding box center [447, 156] width 282 height 28
paste input "Stepan"
type input "Stepan"
click at [863, 500] on button "Save" at bounding box center [857, 504] width 58 height 26
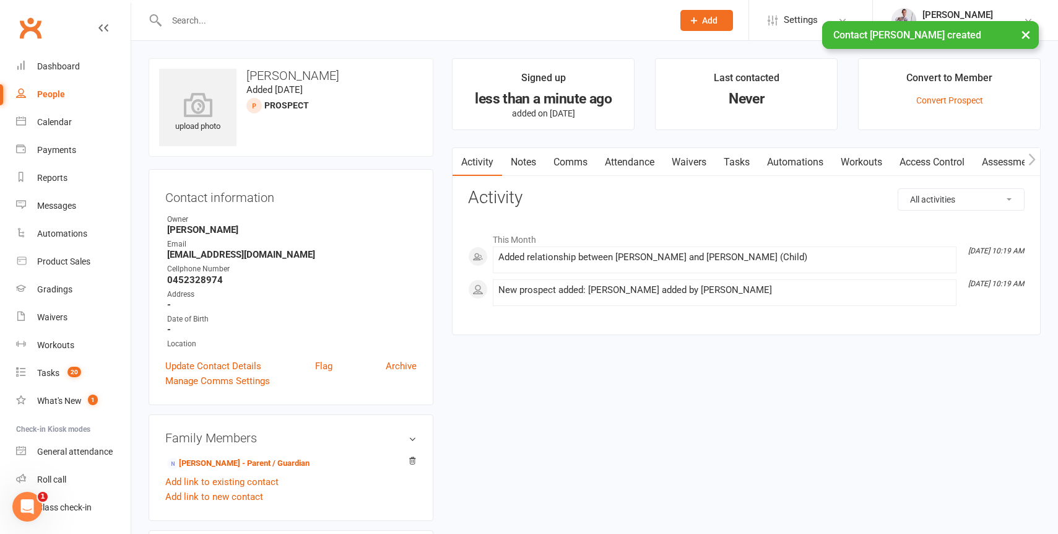
click at [639, 161] on link "Attendance" at bounding box center [629, 162] width 67 height 28
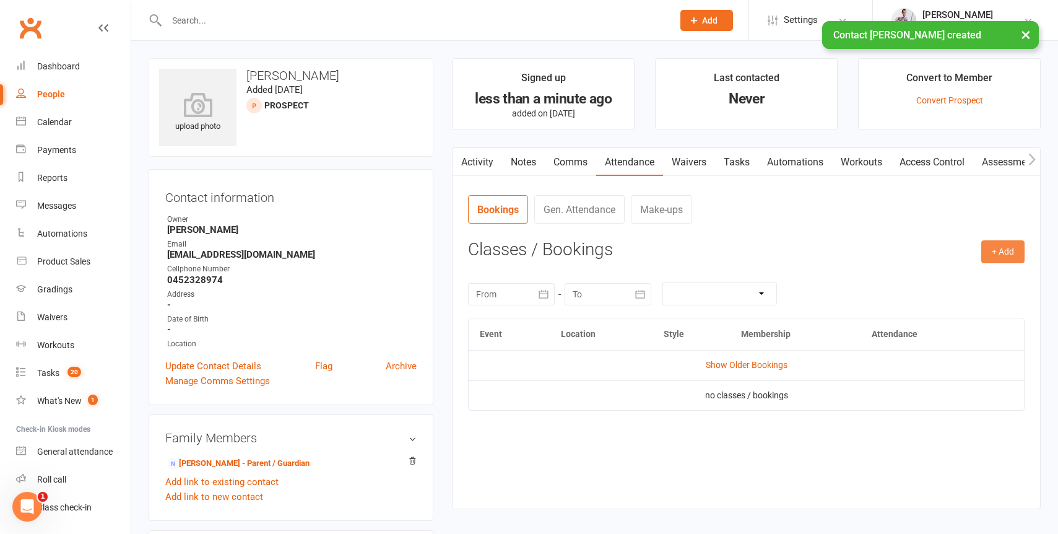
click at [988, 260] on button "+ Add" at bounding box center [1002, 251] width 43 height 22
click at [948, 279] on link "Book Event" at bounding box center [962, 279] width 123 height 25
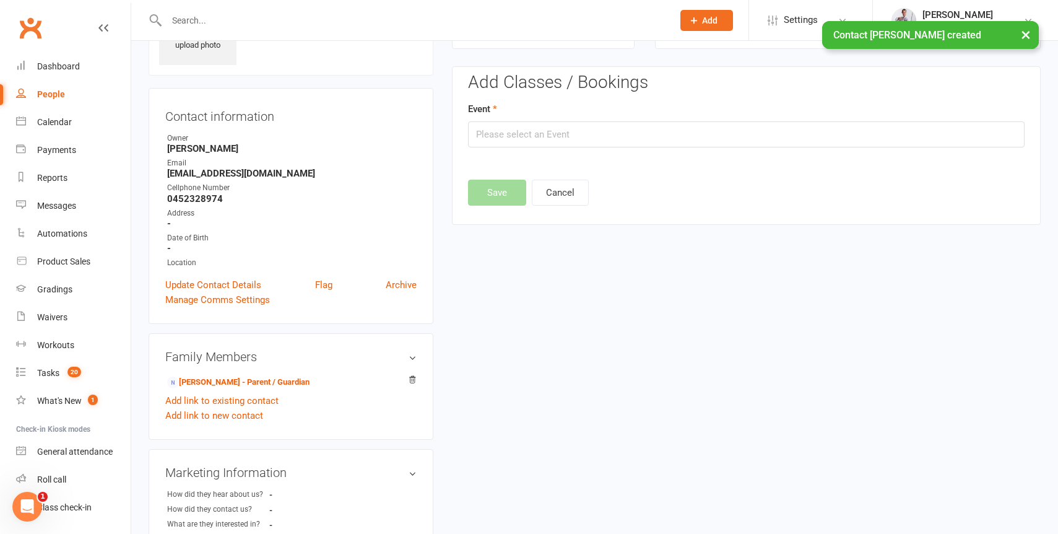
scroll to position [85, 0]
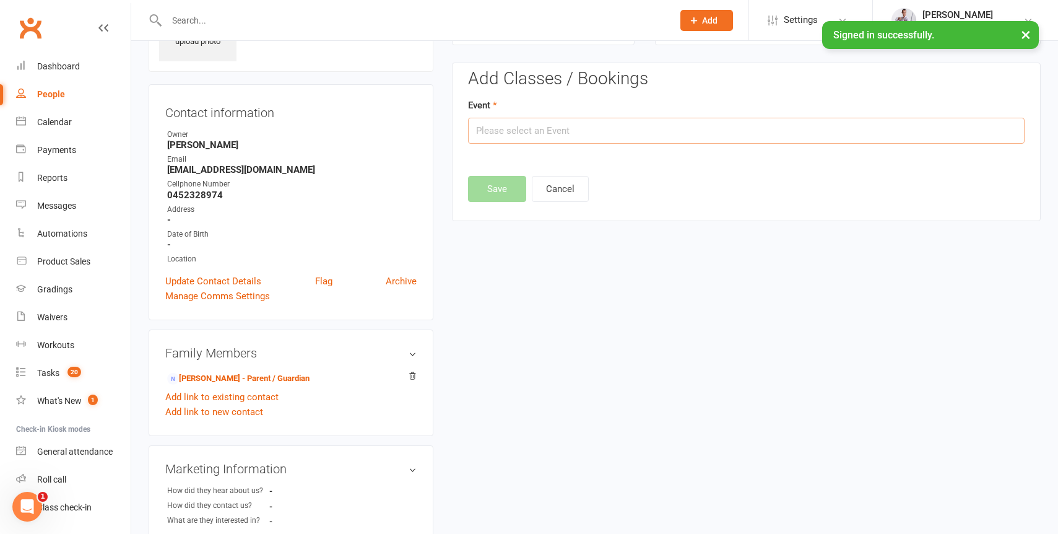
click at [756, 132] on input "text" at bounding box center [746, 131] width 556 height 26
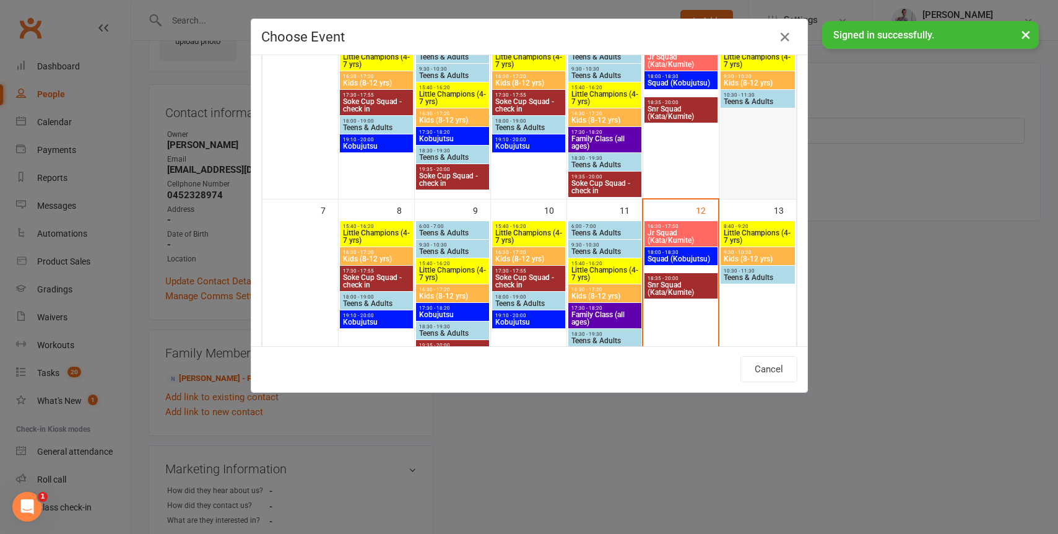
scroll to position [118, 0]
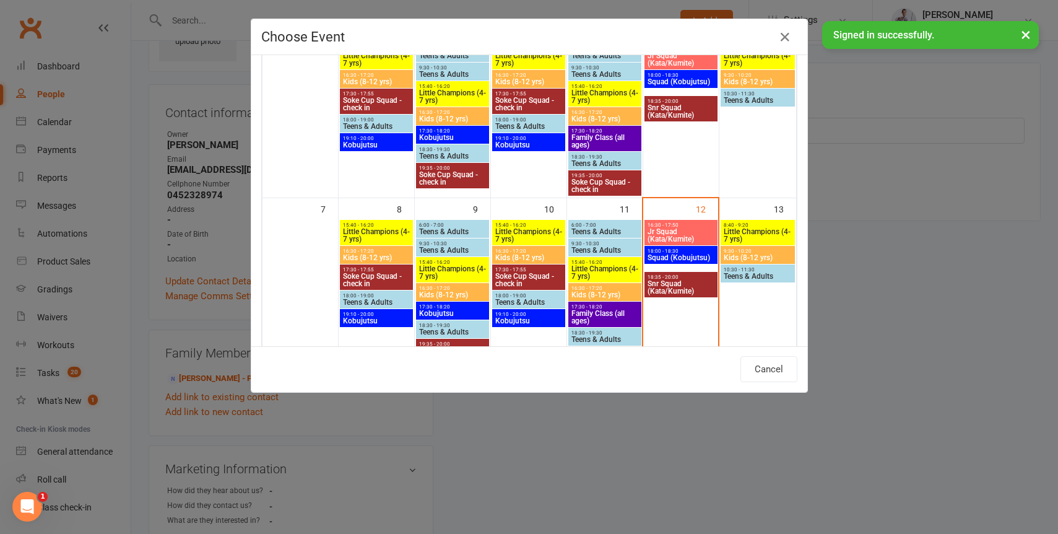
click at [748, 272] on span "Teens & Adults" at bounding box center [757, 275] width 69 height 7
type input "Teens & Adults - Sep 13, 2025 10:30:00 AM"
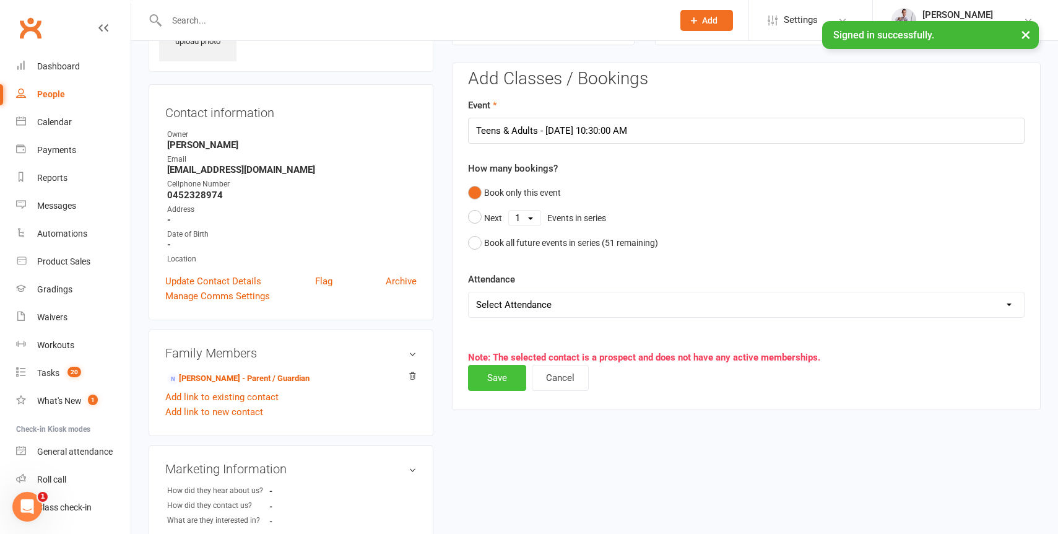
click at [484, 378] on button "Save" at bounding box center [497, 378] width 58 height 26
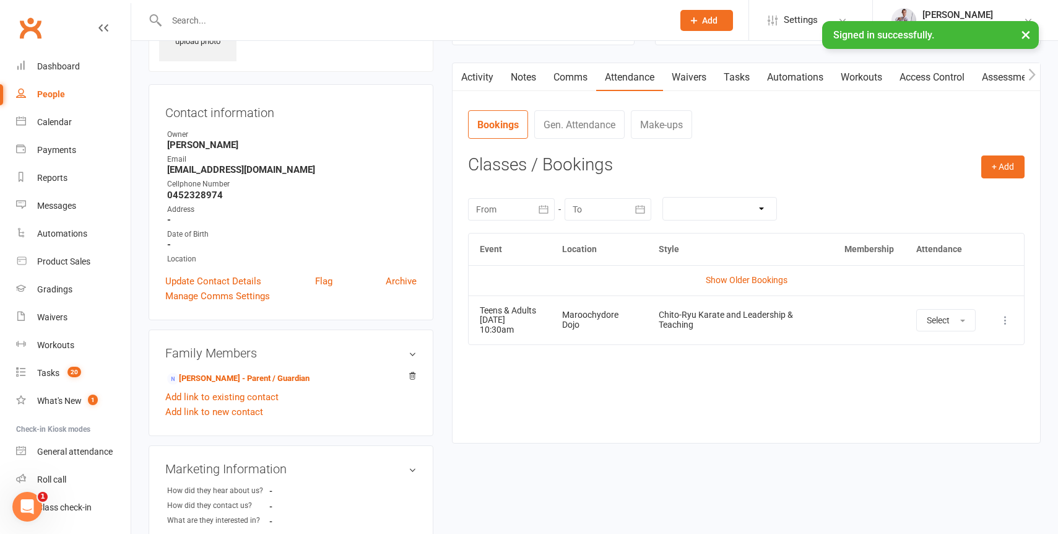
click at [1027, 35] on button "×" at bounding box center [1025, 34] width 22 height 27
